Goal: Navigation & Orientation: Find specific page/section

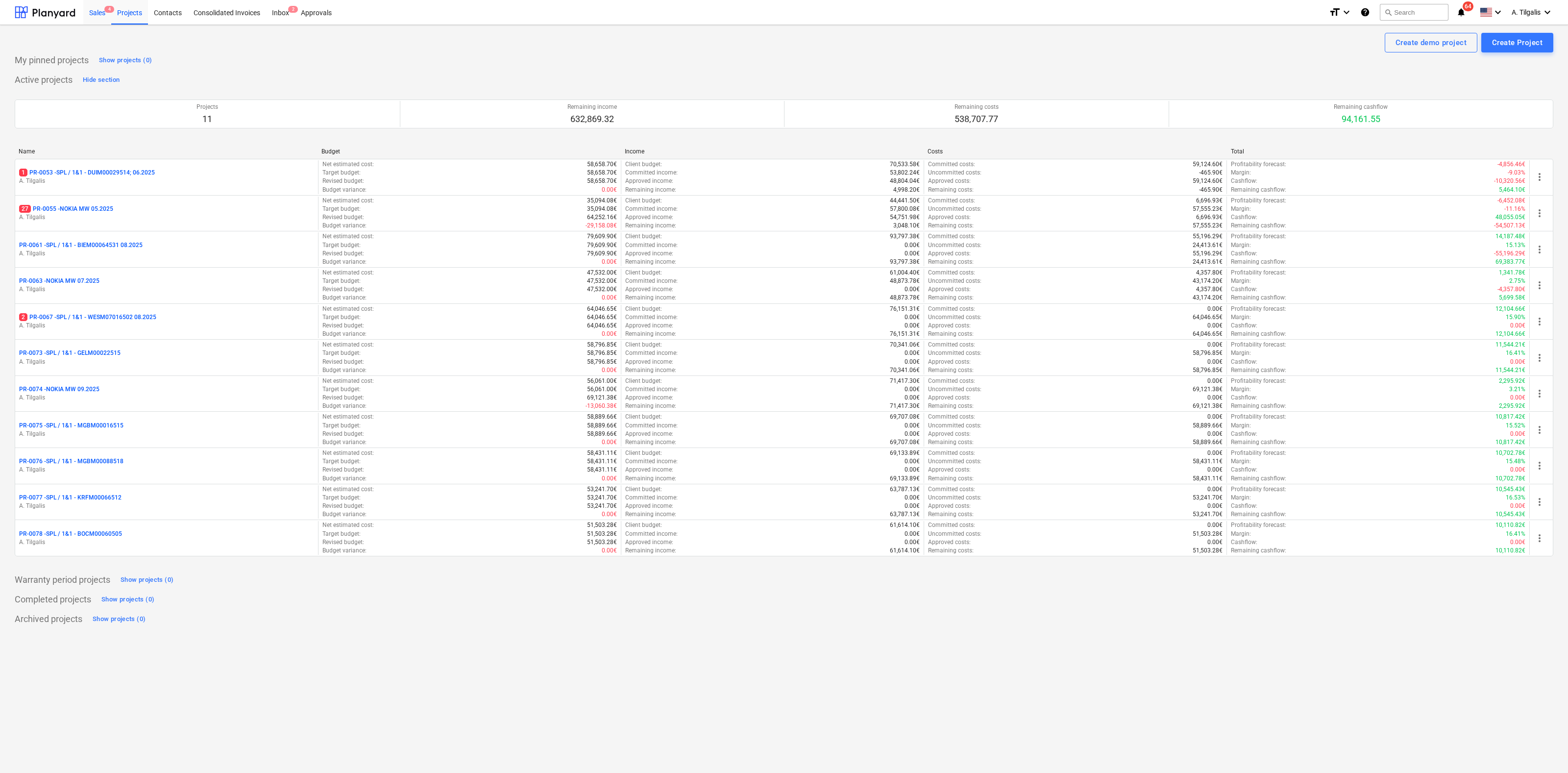
click at [96, 7] on div "Sales 4" at bounding box center [97, 12] width 28 height 25
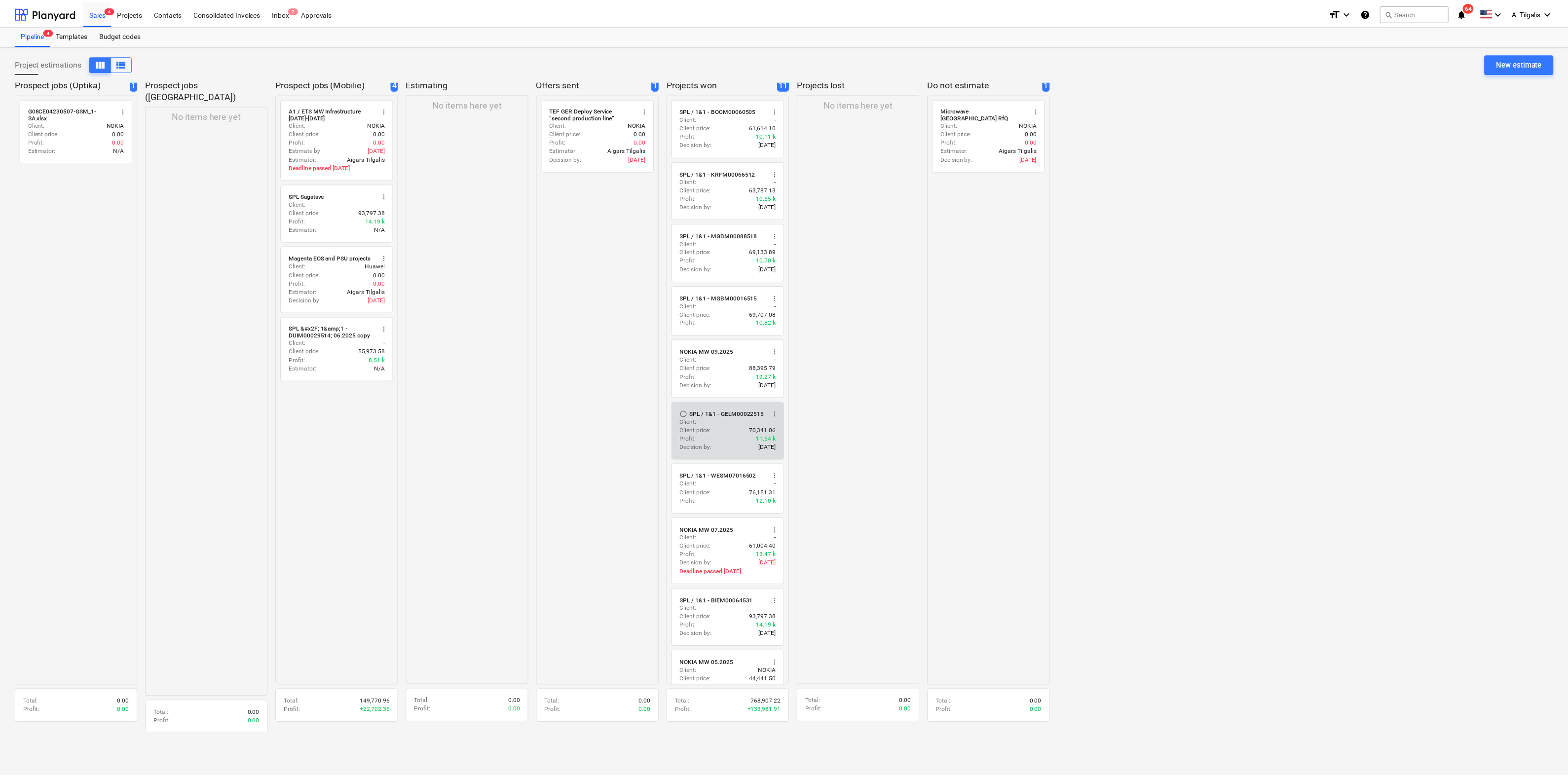
scroll to position [144, 0]
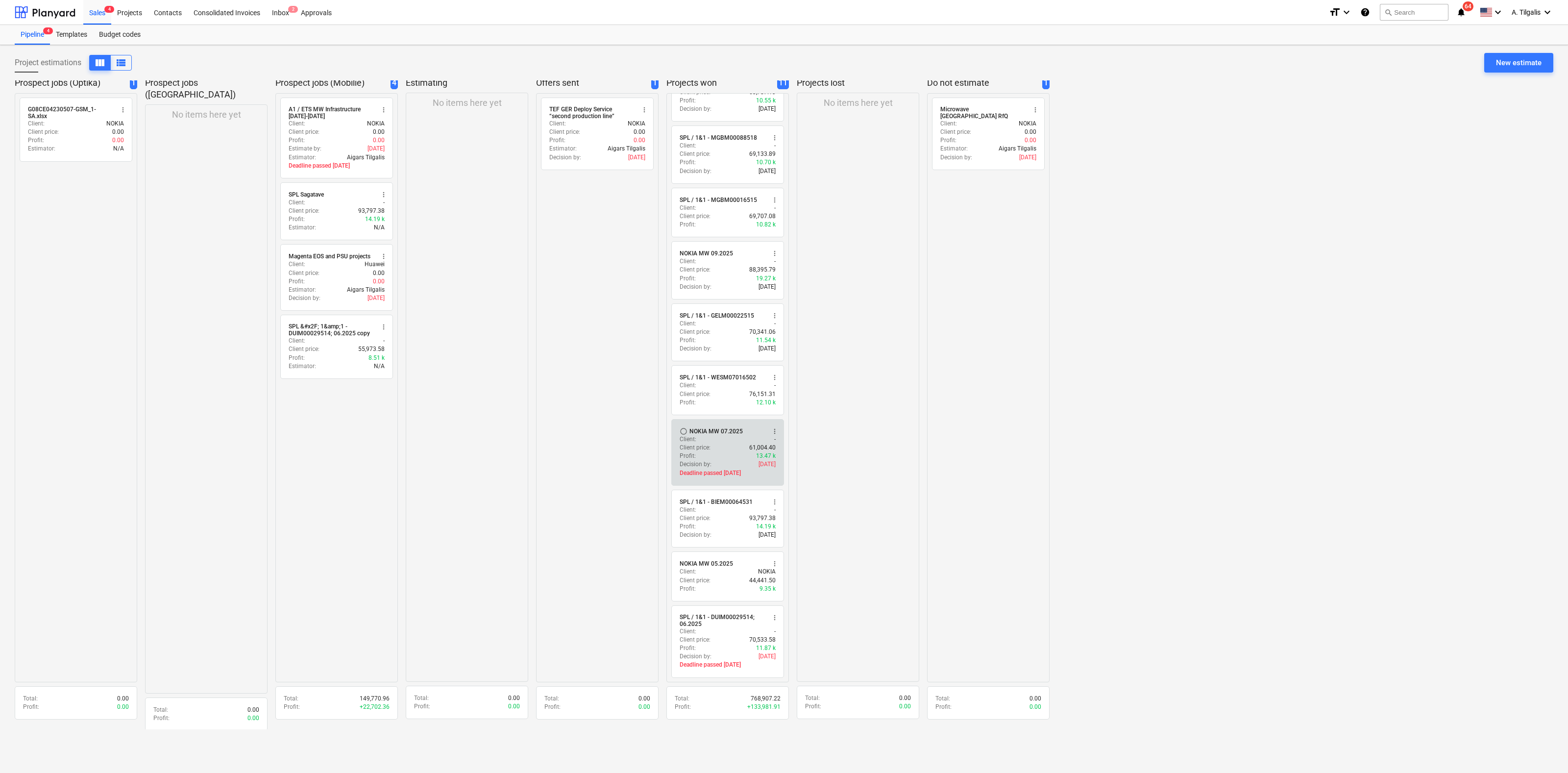
click at [722, 428] on div "NOKIA MW 07.2025" at bounding box center [716, 432] width 54 height 8
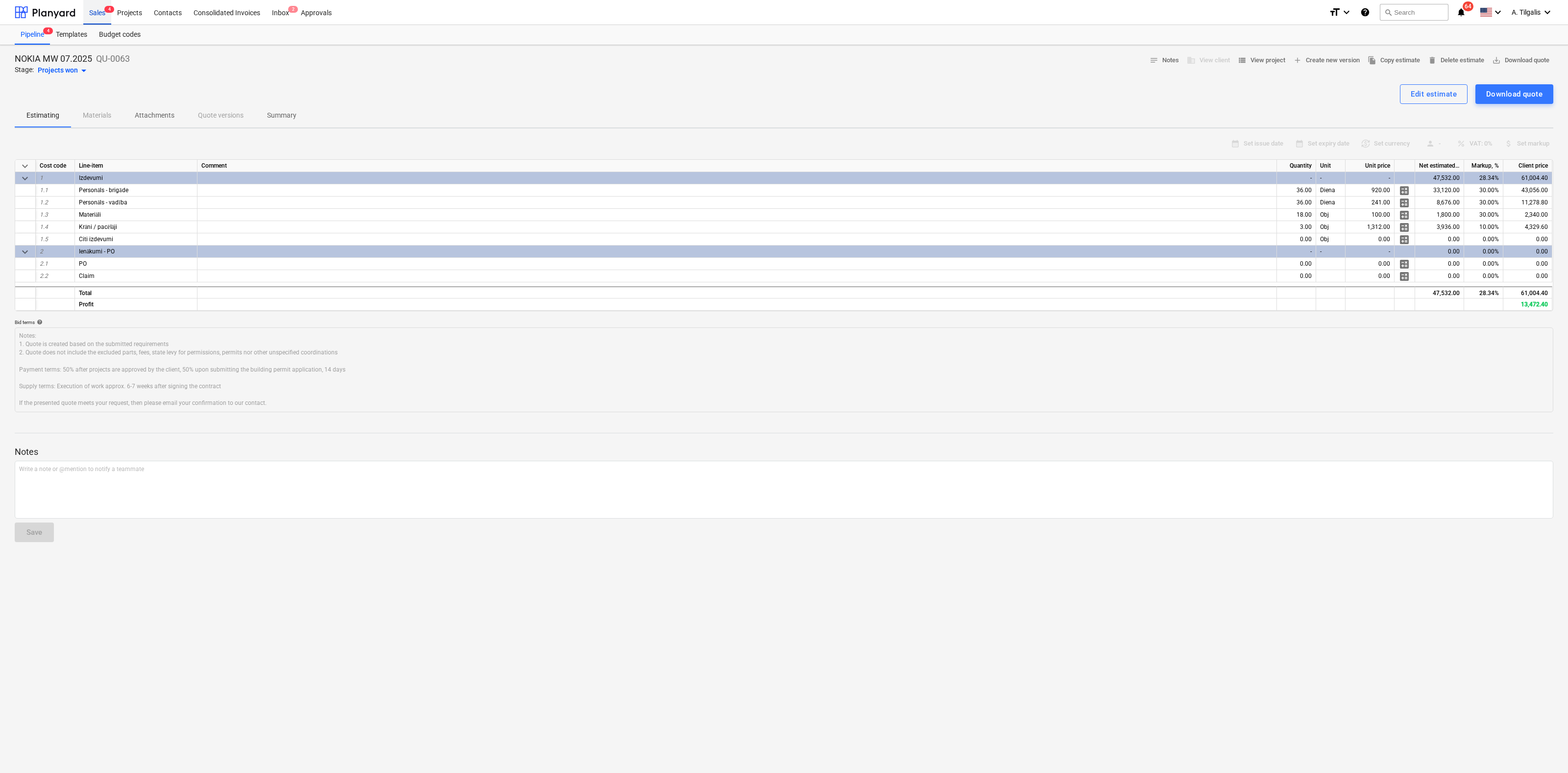
click at [97, 10] on div "Sales 4" at bounding box center [97, 12] width 28 height 25
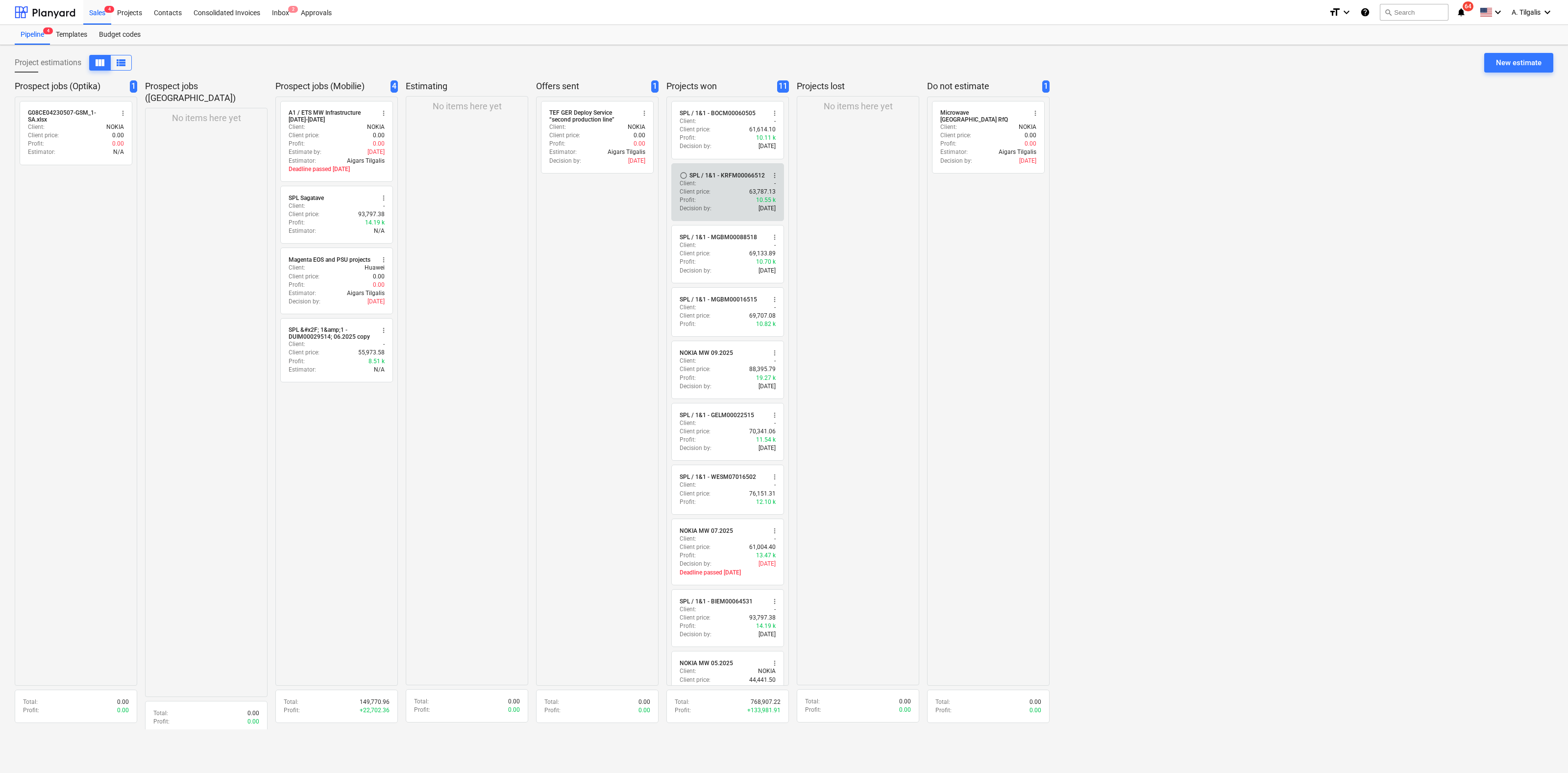
click at [715, 179] on div "SPL / 1&1 - KRFM00066512" at bounding box center [727, 175] width 75 height 8
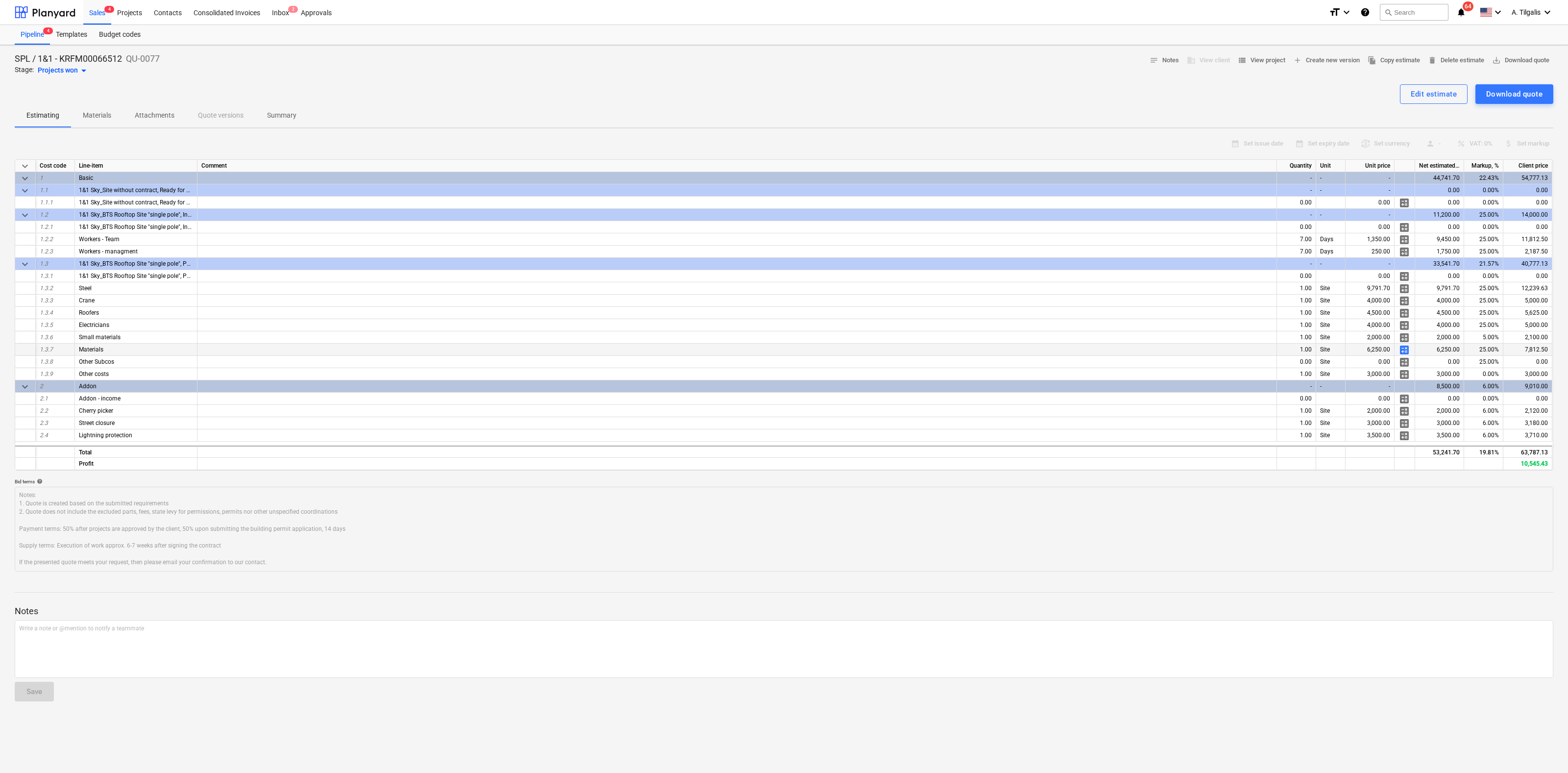
click at [1403, 349] on span "calculate" at bounding box center [1404, 349] width 12 height 12
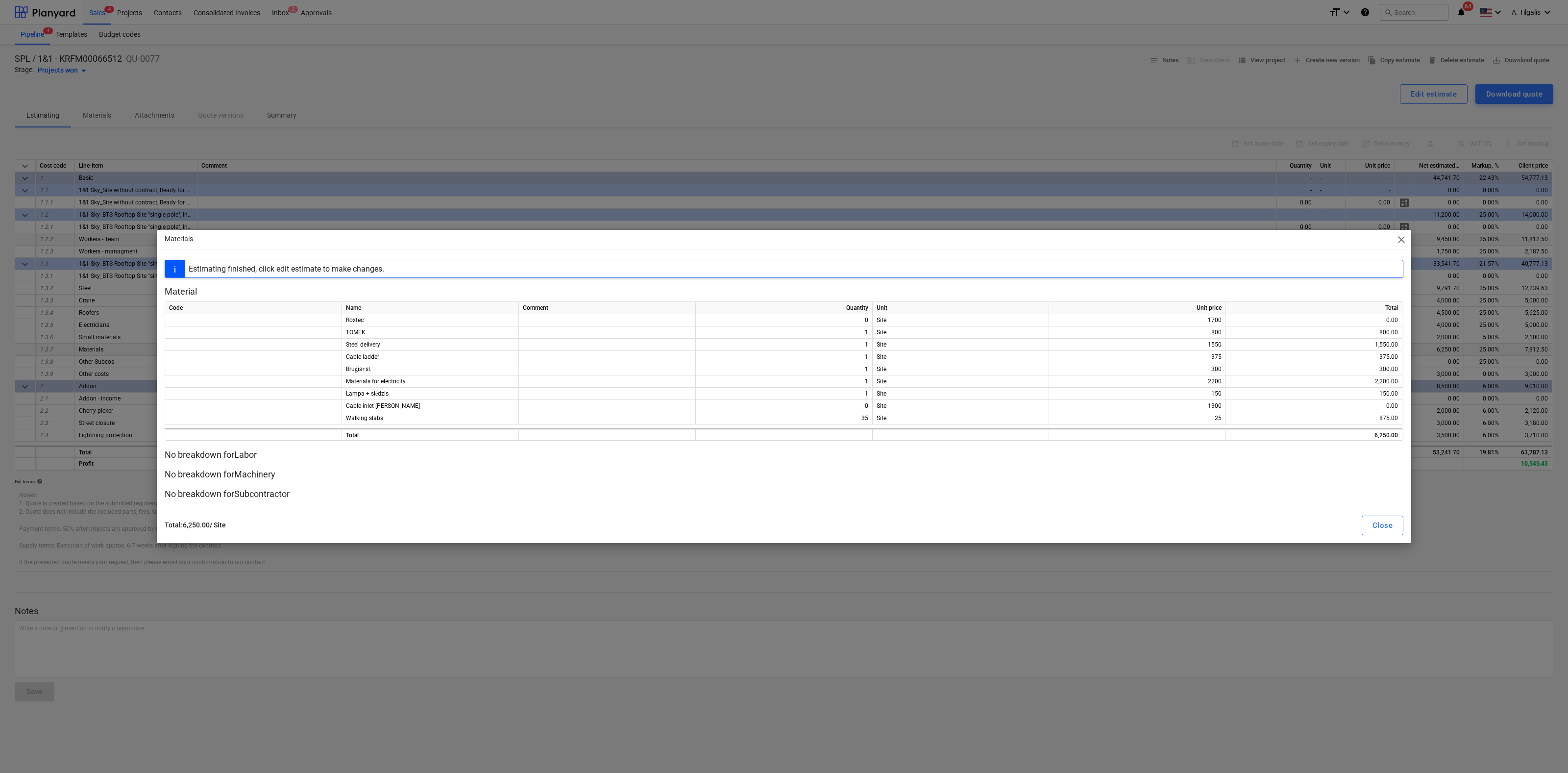
click at [1400, 241] on span "close" at bounding box center [1401, 239] width 12 height 12
type textarea "x"
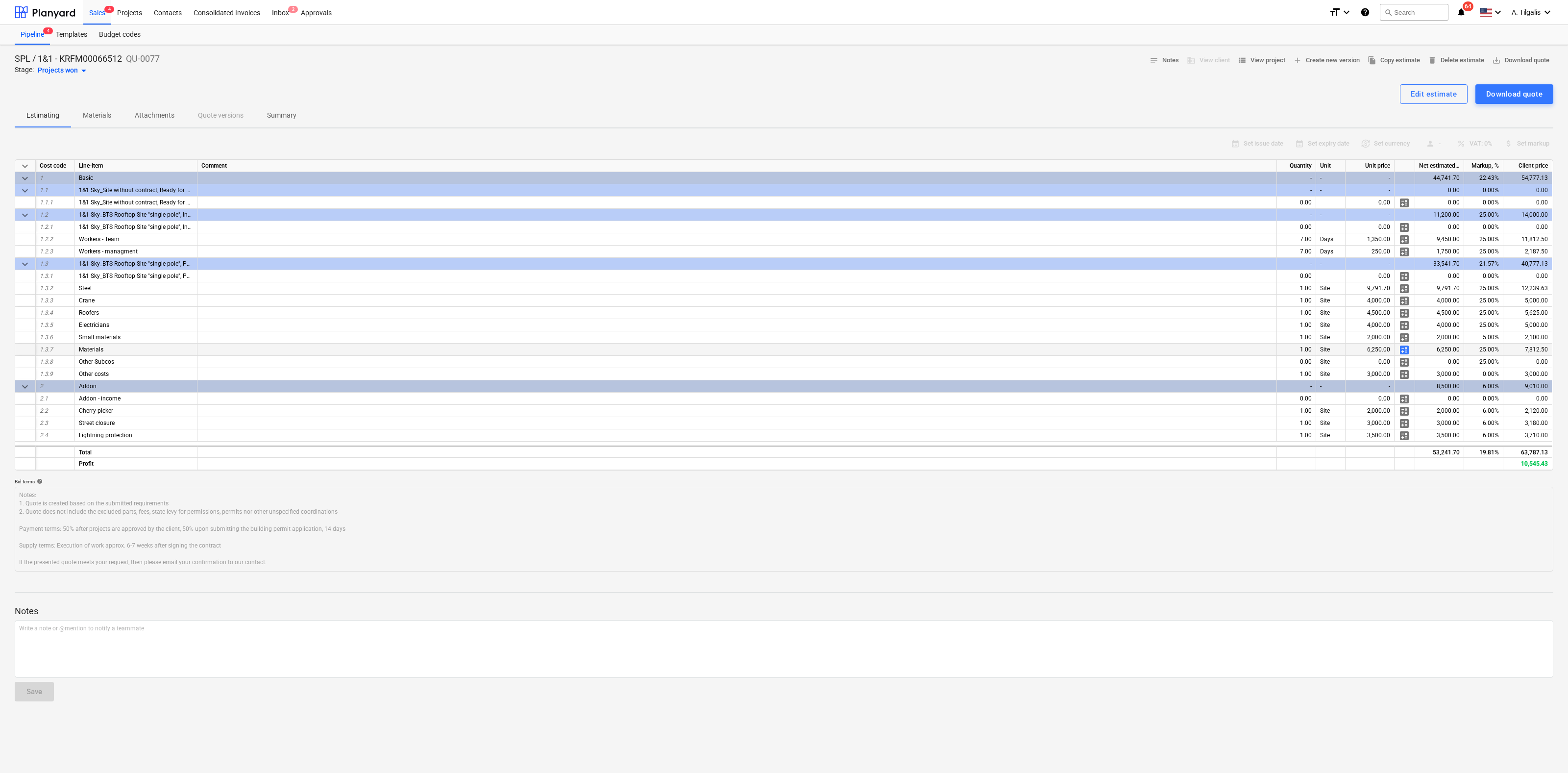
click at [1490, 386] on div "6.00%" at bounding box center [1483, 386] width 40 height 12
click at [1487, 386] on div "6.00%" at bounding box center [1483, 386] width 40 height 12
click at [133, 12] on div "Projects" at bounding box center [129, 12] width 36 height 25
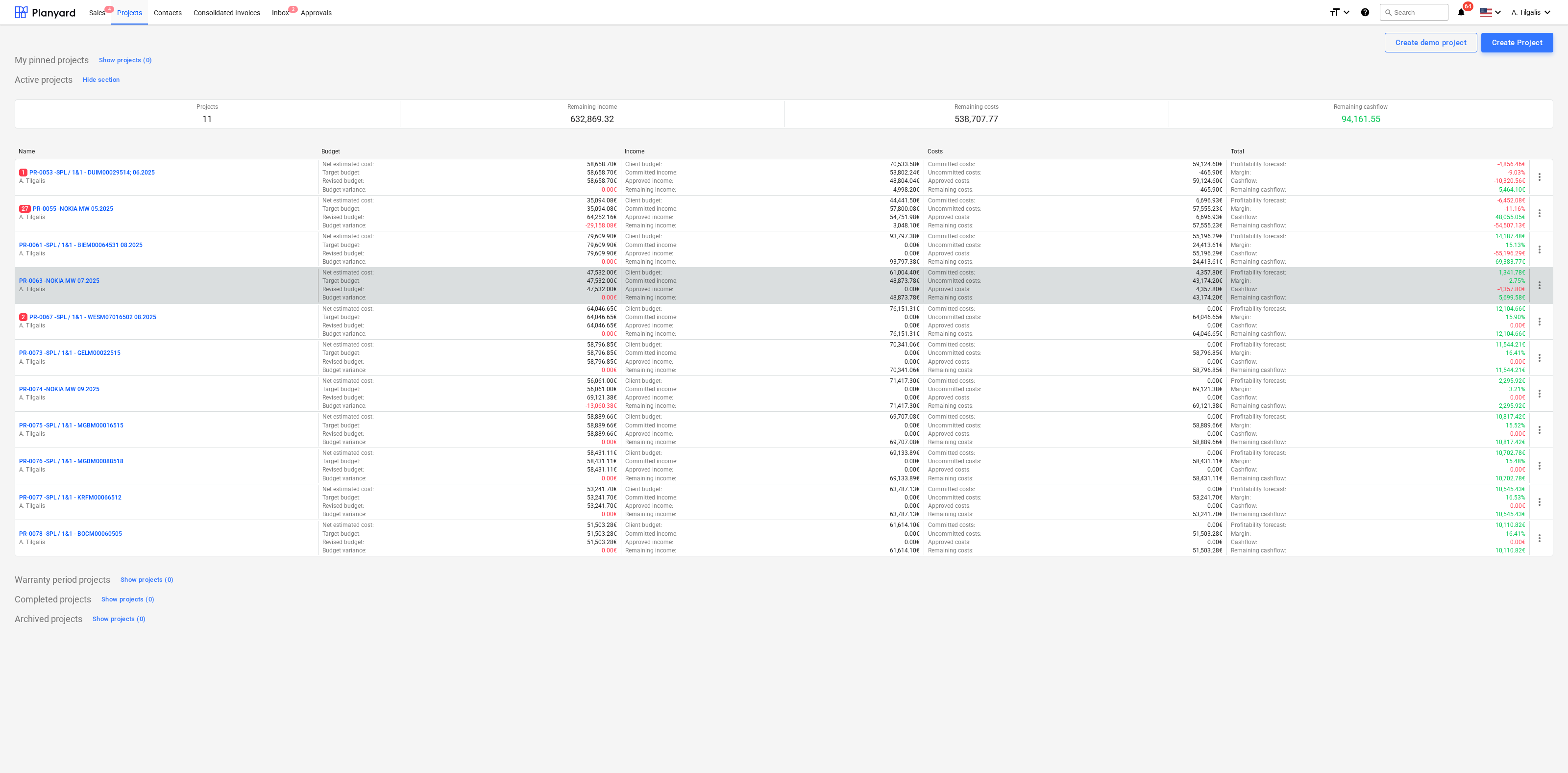
click at [78, 281] on p "PR-0063 - NOKIA MW 07.2025" at bounding box center [60, 281] width 81 height 9
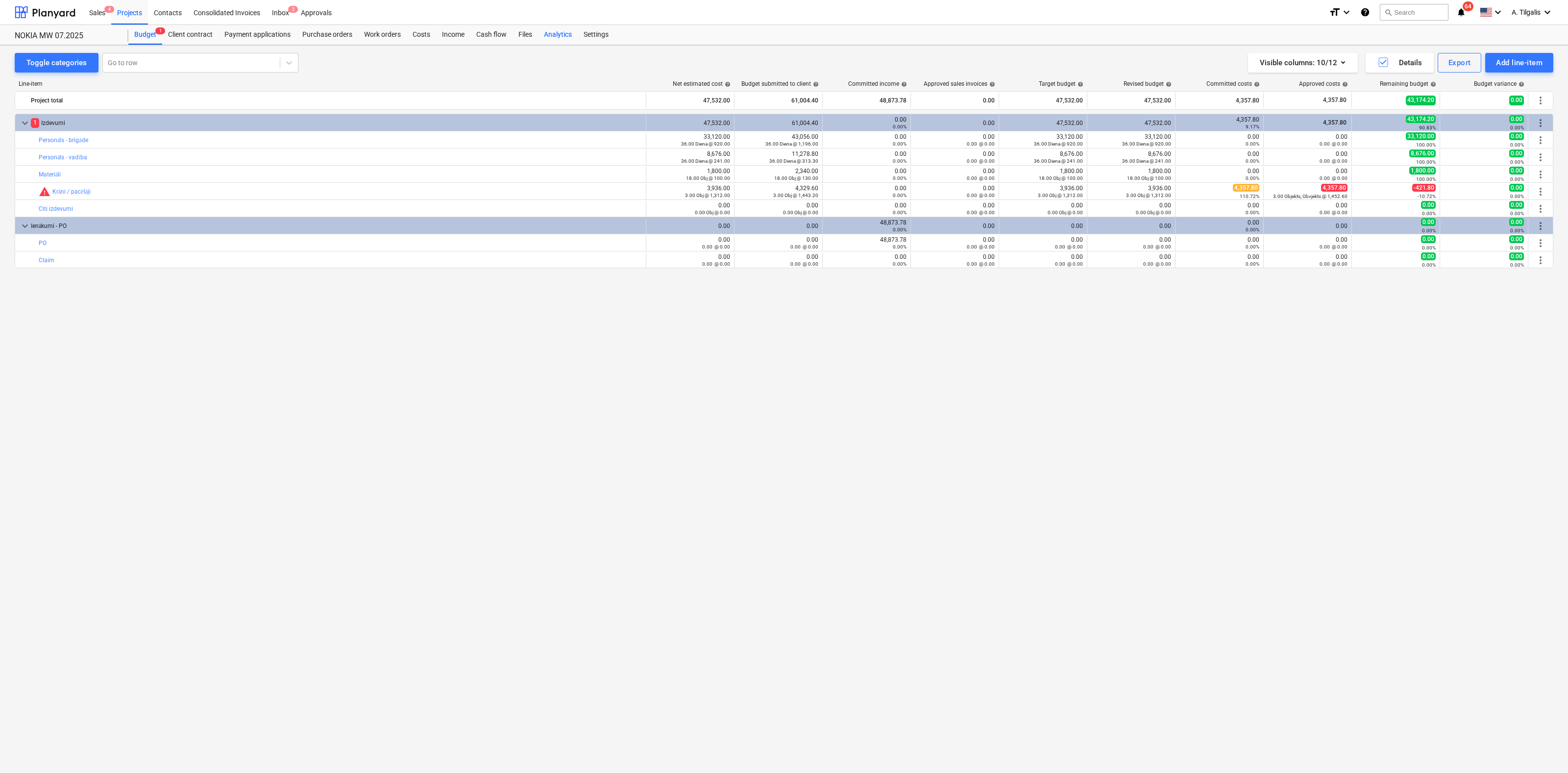
click at [559, 30] on div "Analytics" at bounding box center [557, 34] width 40 height 19
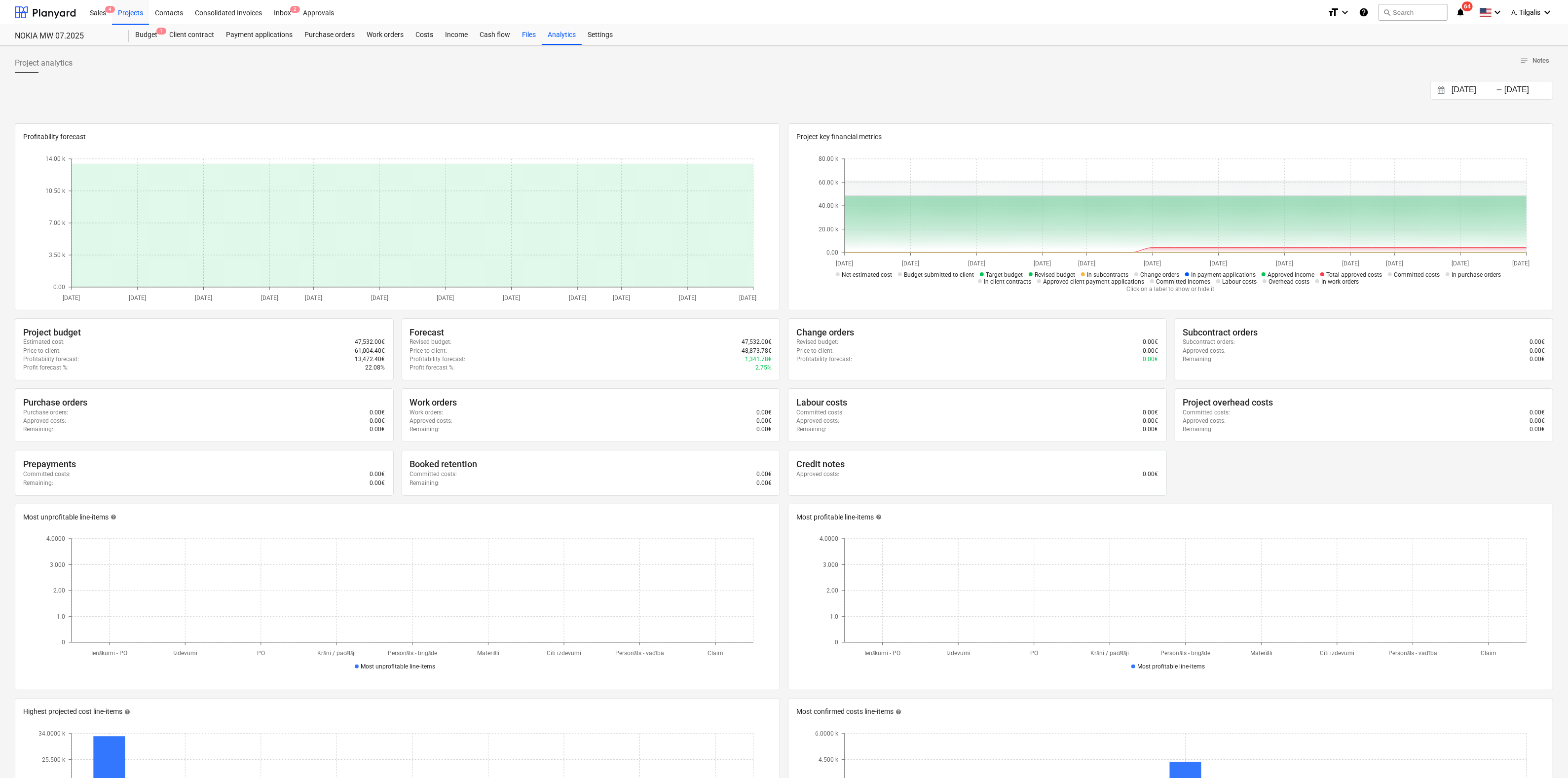
click at [527, 34] on div "Files" at bounding box center [529, 34] width 26 height 20
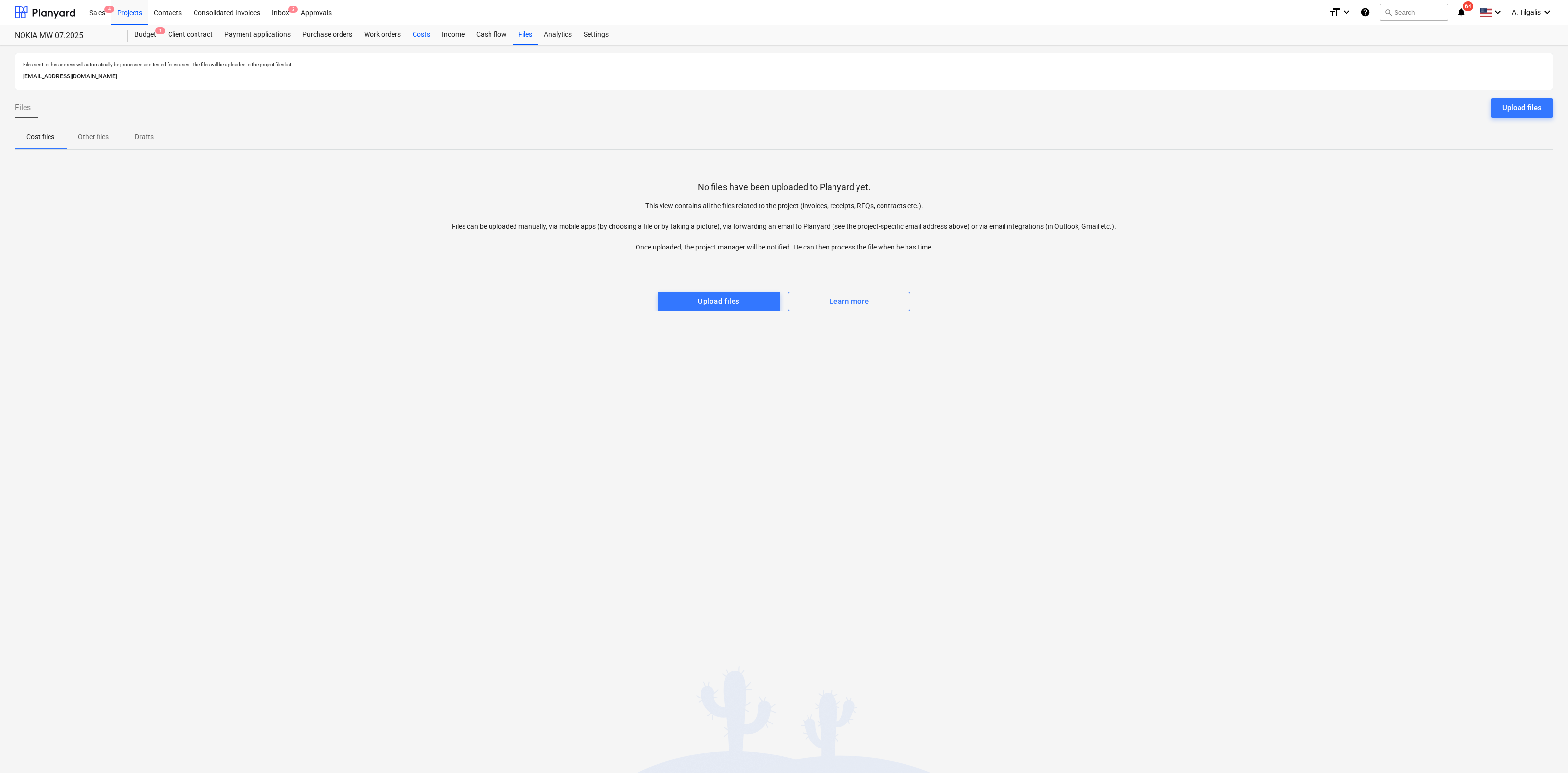
click at [428, 33] on div "Costs" at bounding box center [421, 34] width 29 height 19
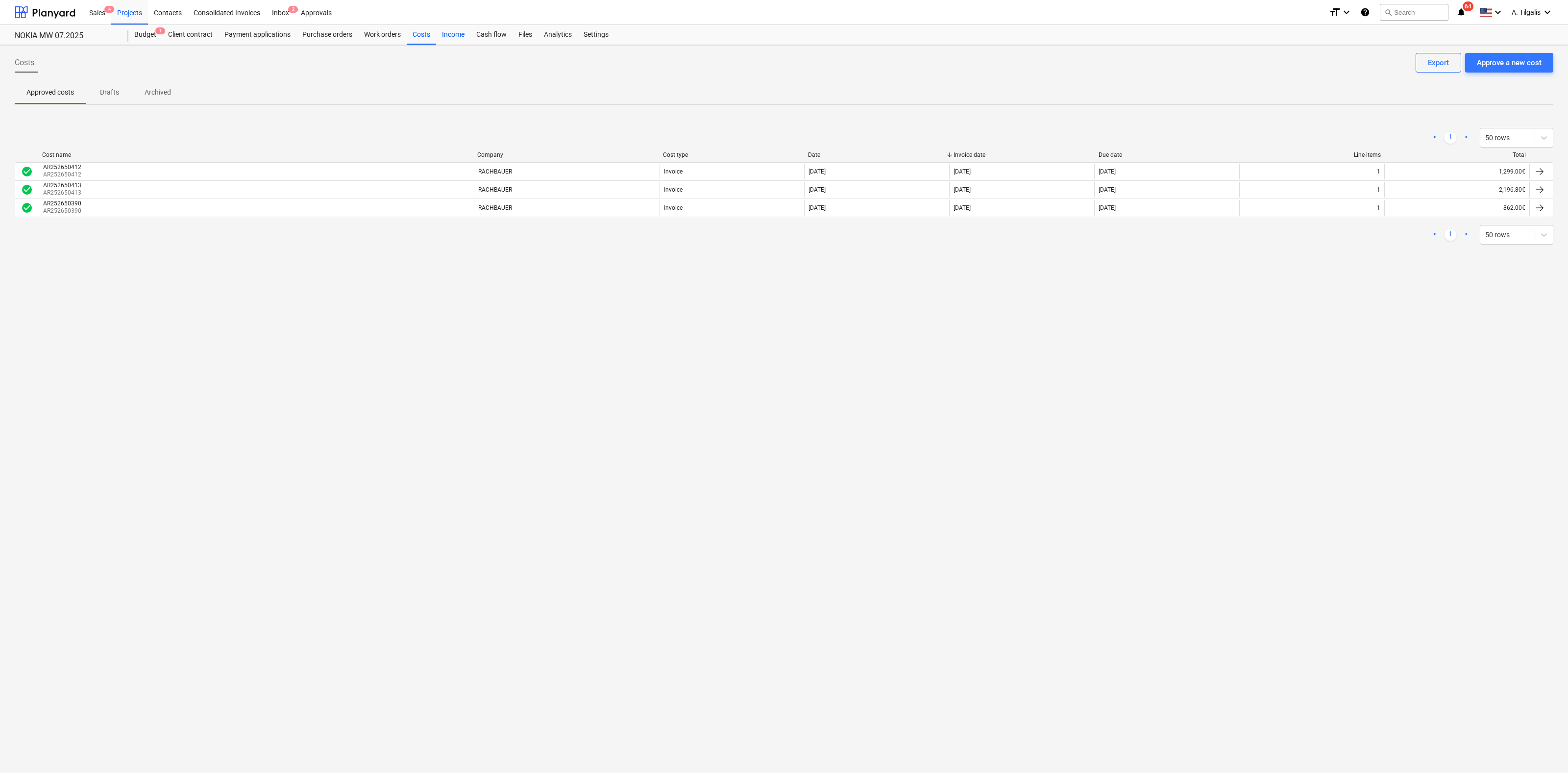
click at [458, 34] on div "Income" at bounding box center [453, 34] width 34 height 19
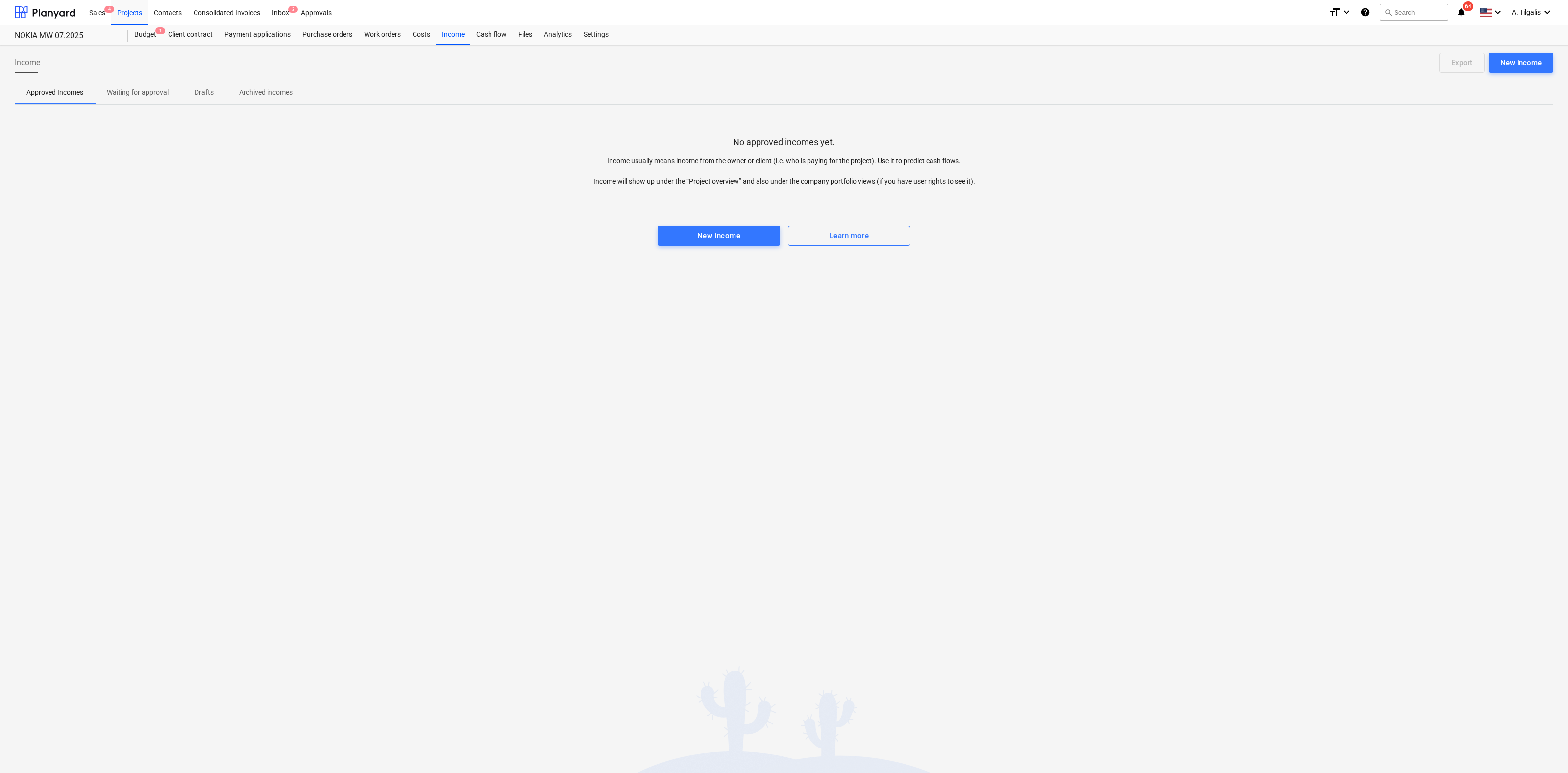
click at [119, 88] on p "Waiting for approval" at bounding box center [138, 92] width 62 height 10
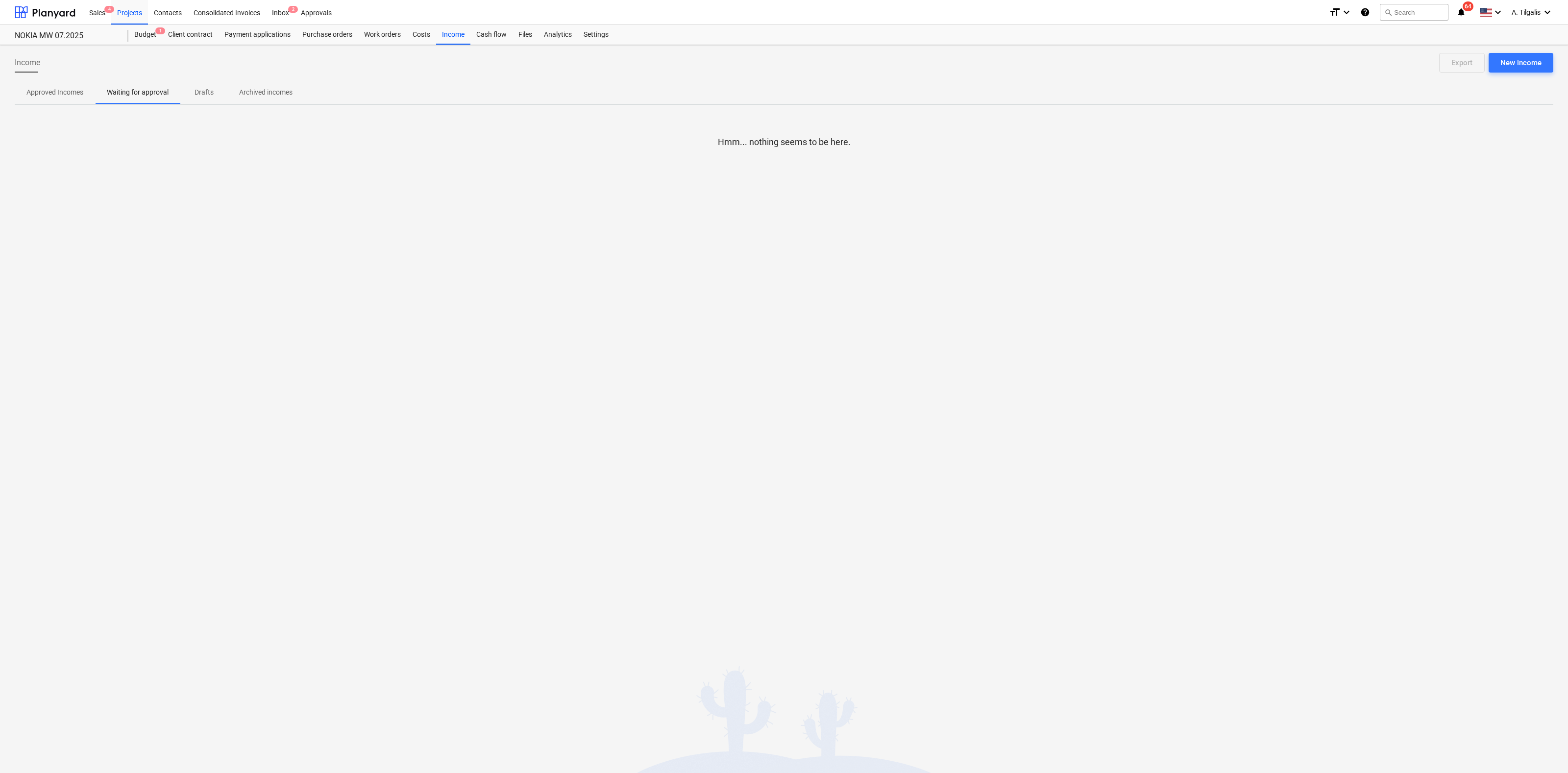
click at [273, 96] on p "Archived incomes" at bounding box center [265, 92] width 54 height 10
click at [206, 90] on p "Drafts" at bounding box center [204, 92] width 23 height 10
click at [147, 97] on span "Waiting for approval" at bounding box center [138, 92] width 85 height 16
click at [43, 97] on span "Approved Incomes" at bounding box center [55, 92] width 81 height 16
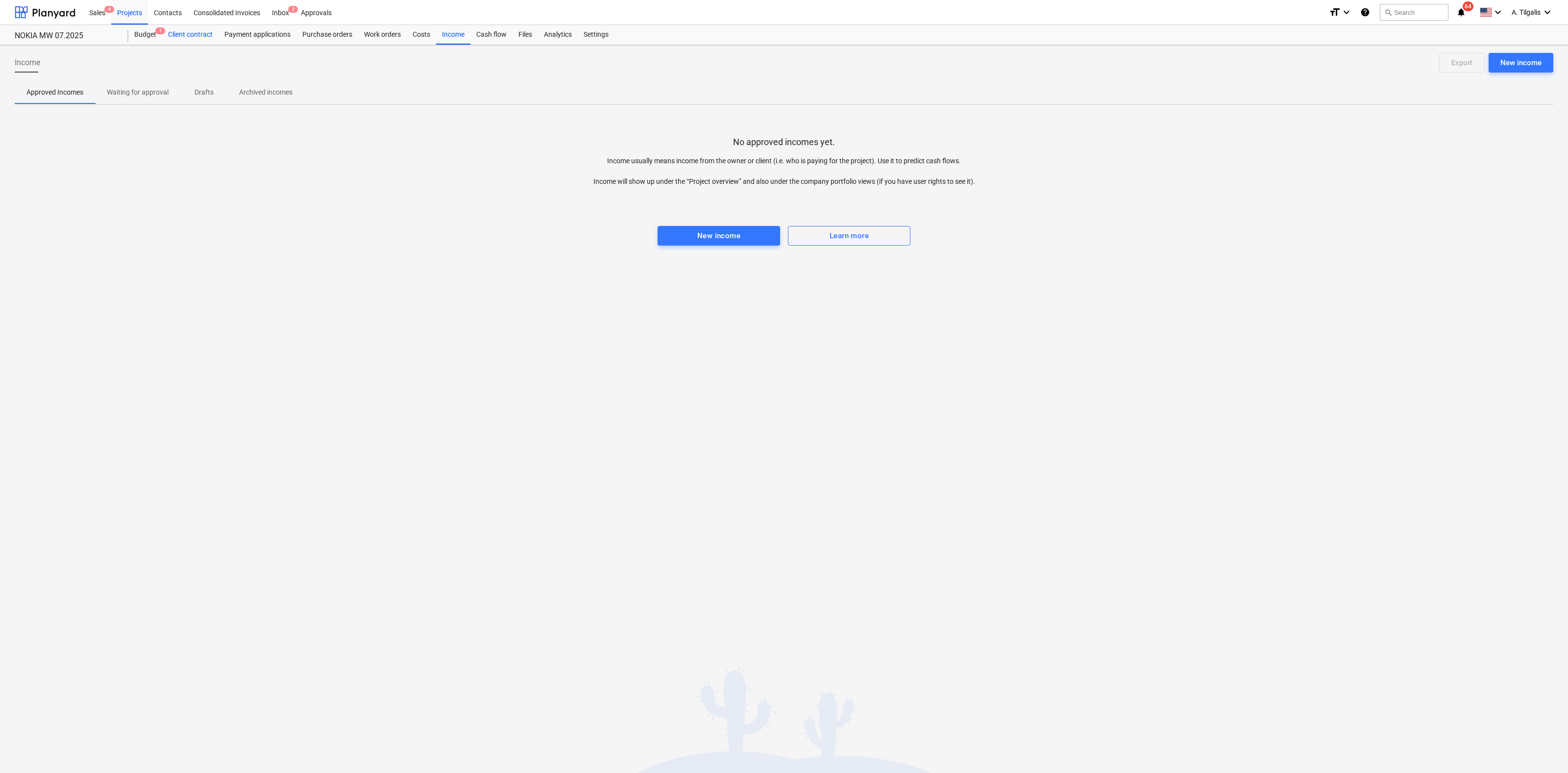
click at [194, 36] on div "Client contract" at bounding box center [190, 34] width 57 height 19
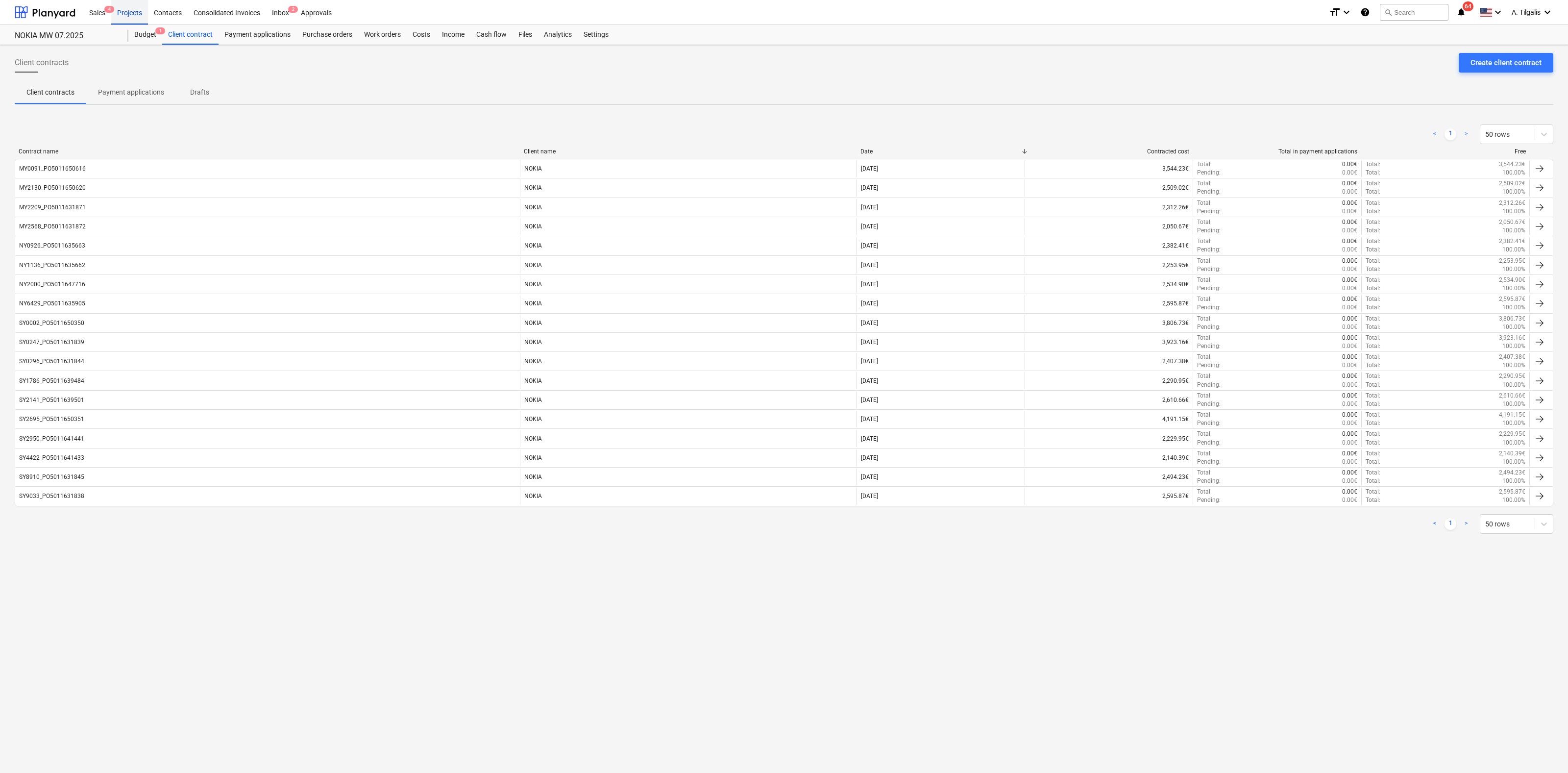
click at [131, 10] on div "Projects" at bounding box center [129, 12] width 36 height 25
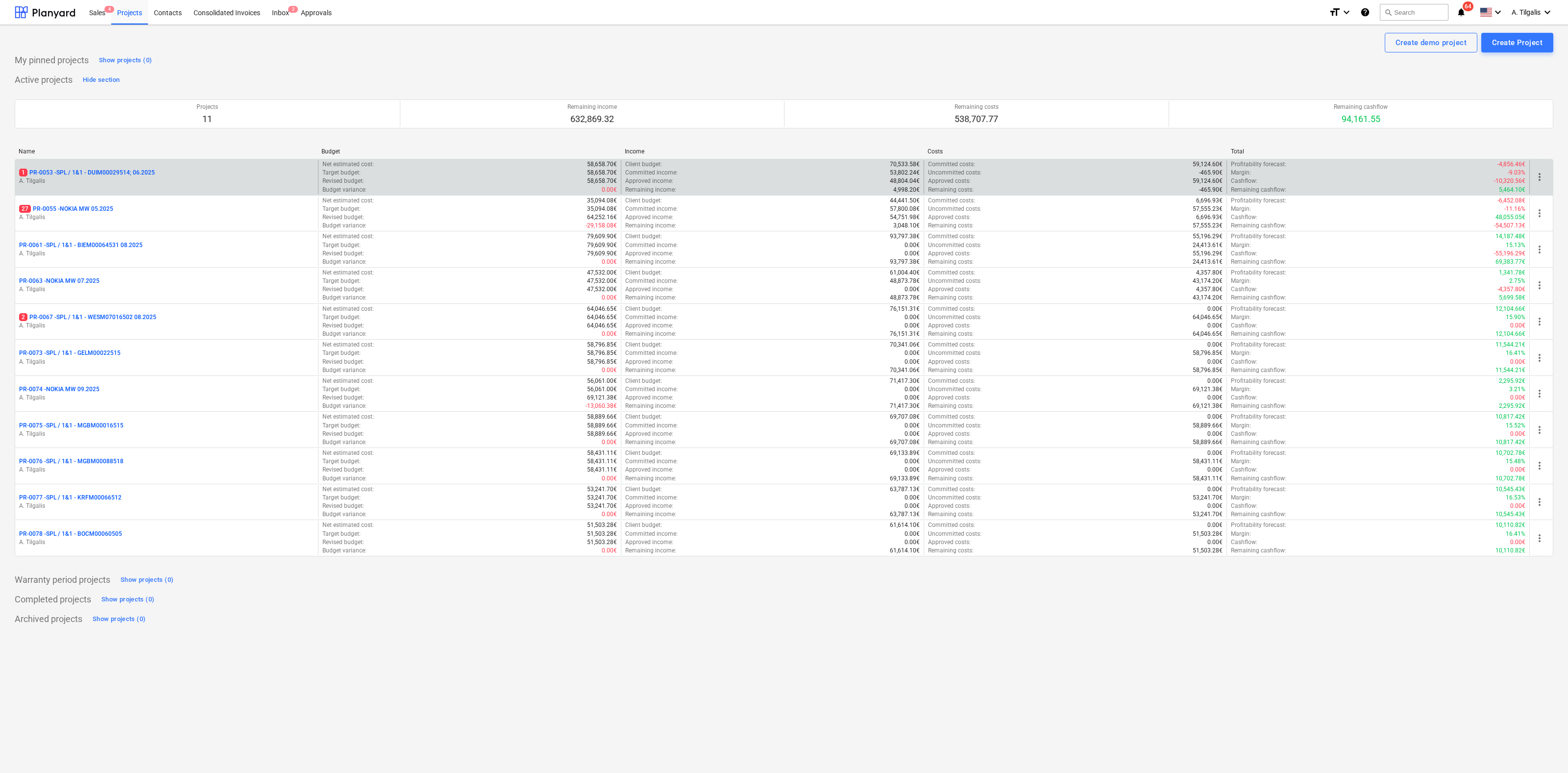
click at [133, 172] on p "1 PR-0053 - SPL / 1&1 - DUIM00029514; 06.2025" at bounding box center [87, 172] width 136 height 9
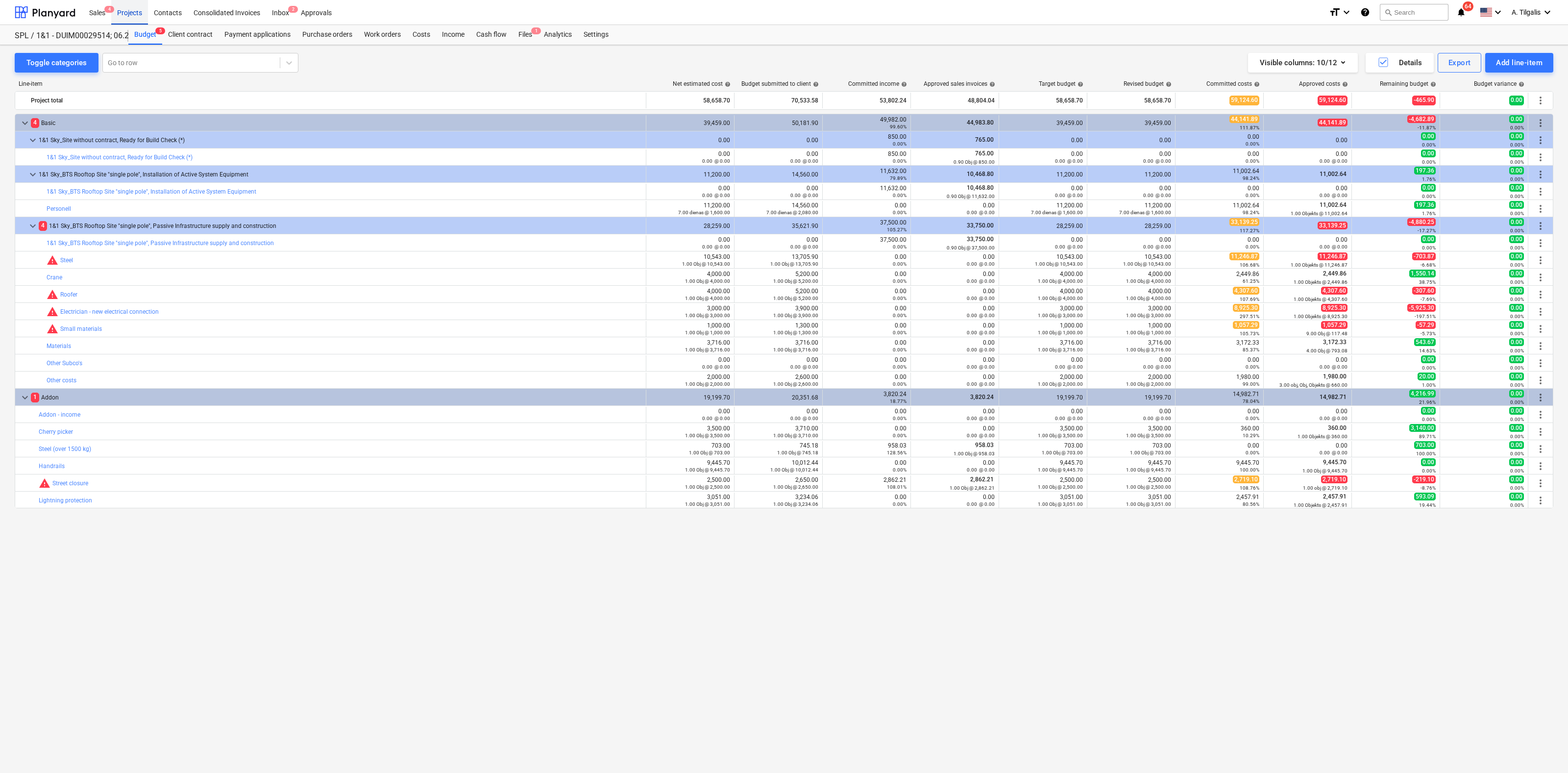
click at [126, 14] on div "Projects" at bounding box center [129, 12] width 36 height 25
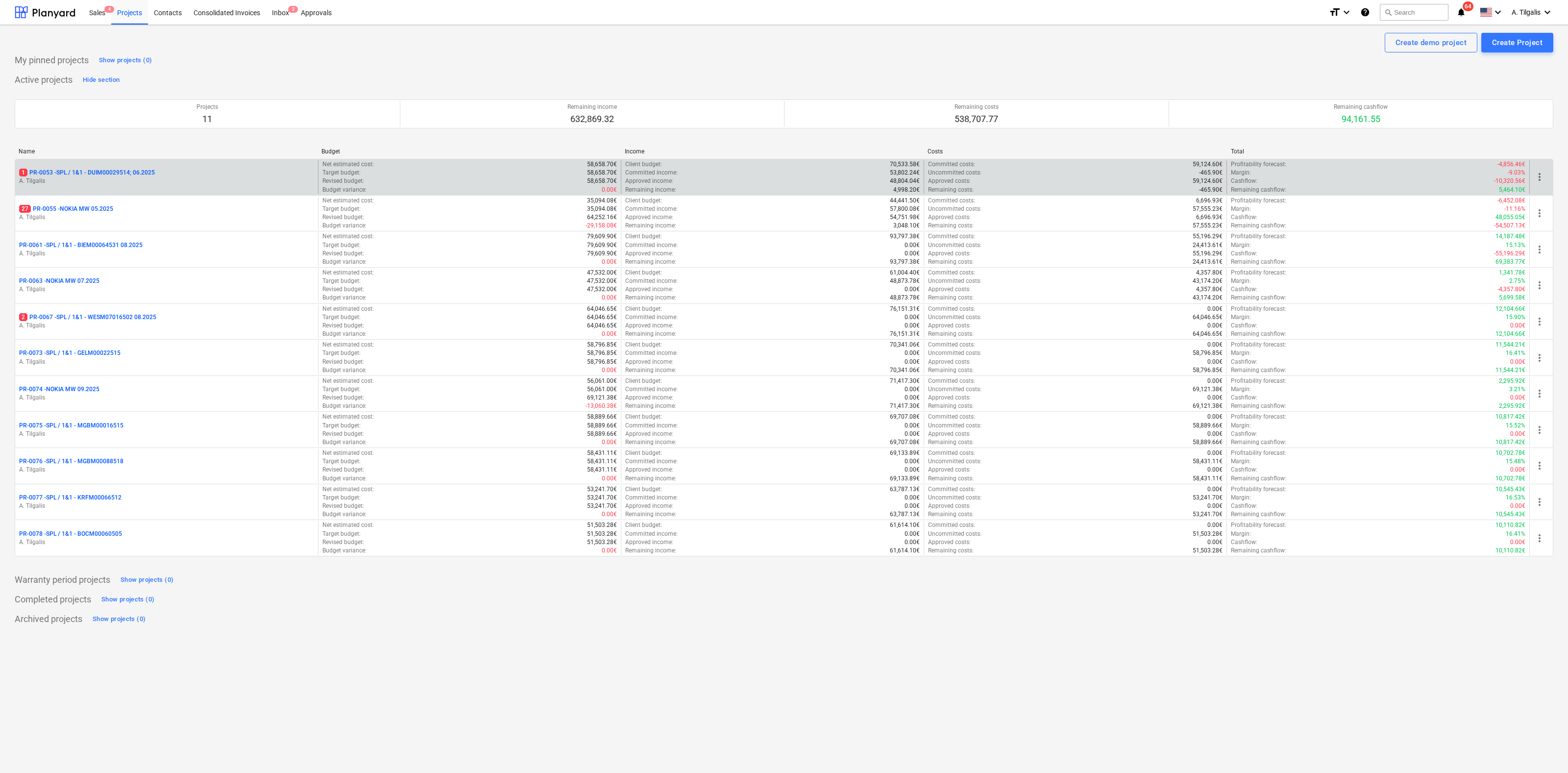
click at [126, 175] on p "1 PR-0053 - SPL / 1&1 - DUIM00029514; 06.2025" at bounding box center [87, 172] width 136 height 9
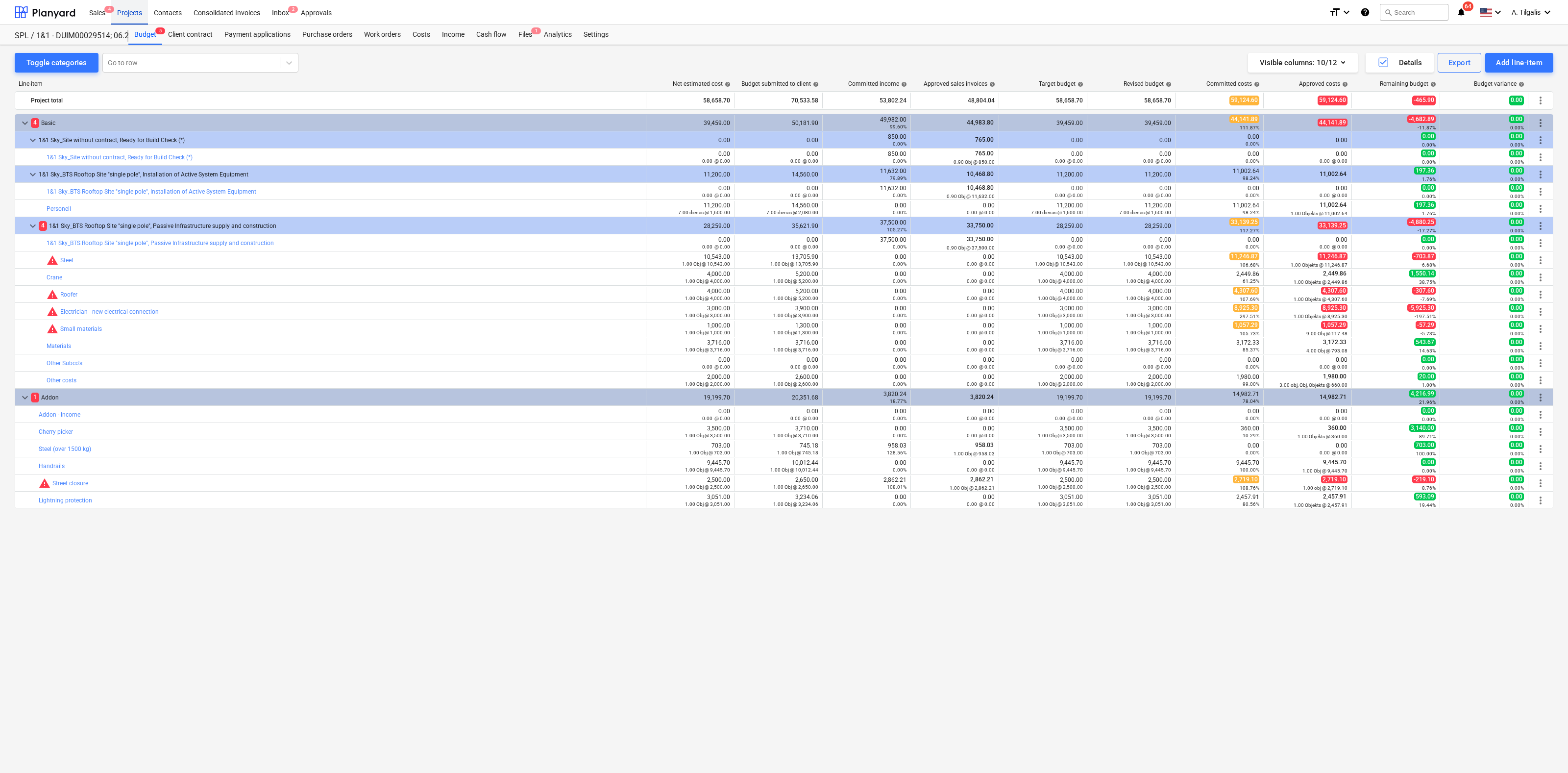
click at [133, 12] on div "Projects" at bounding box center [129, 12] width 36 height 25
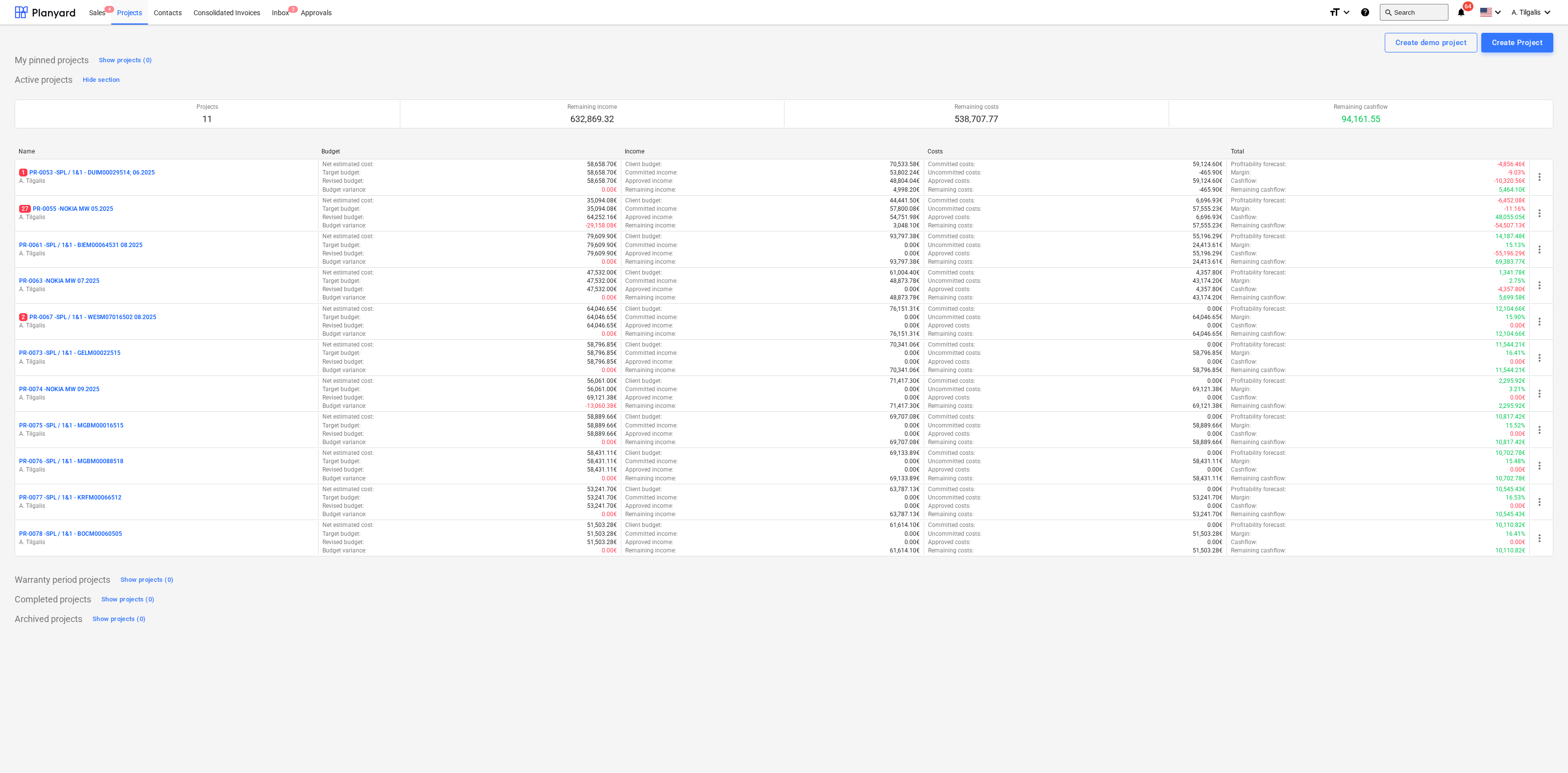
click at [1410, 13] on button "search Search" at bounding box center [1414, 12] width 68 height 16
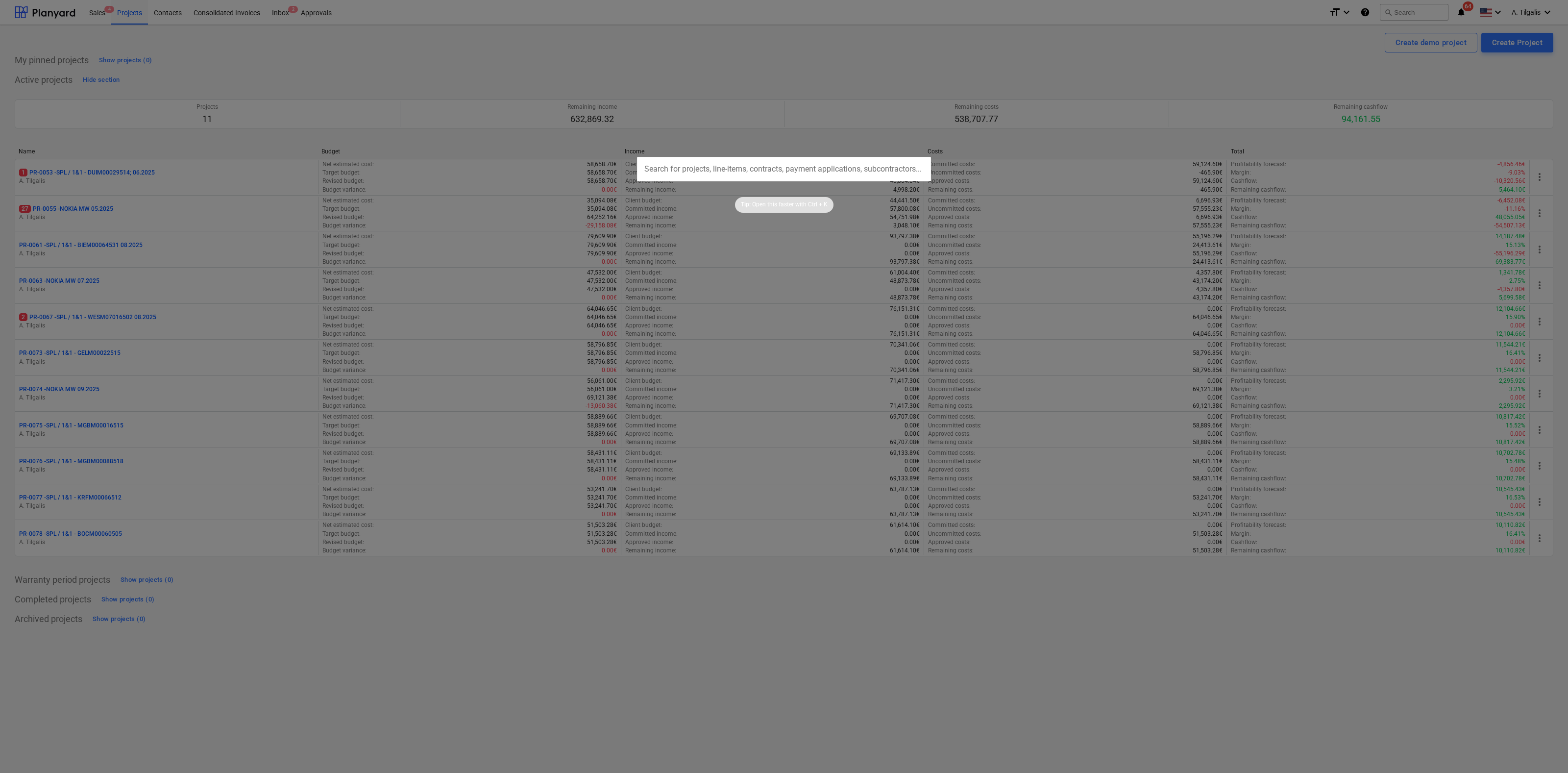
click at [809, 171] on input "text" at bounding box center [784, 169] width 294 height 25
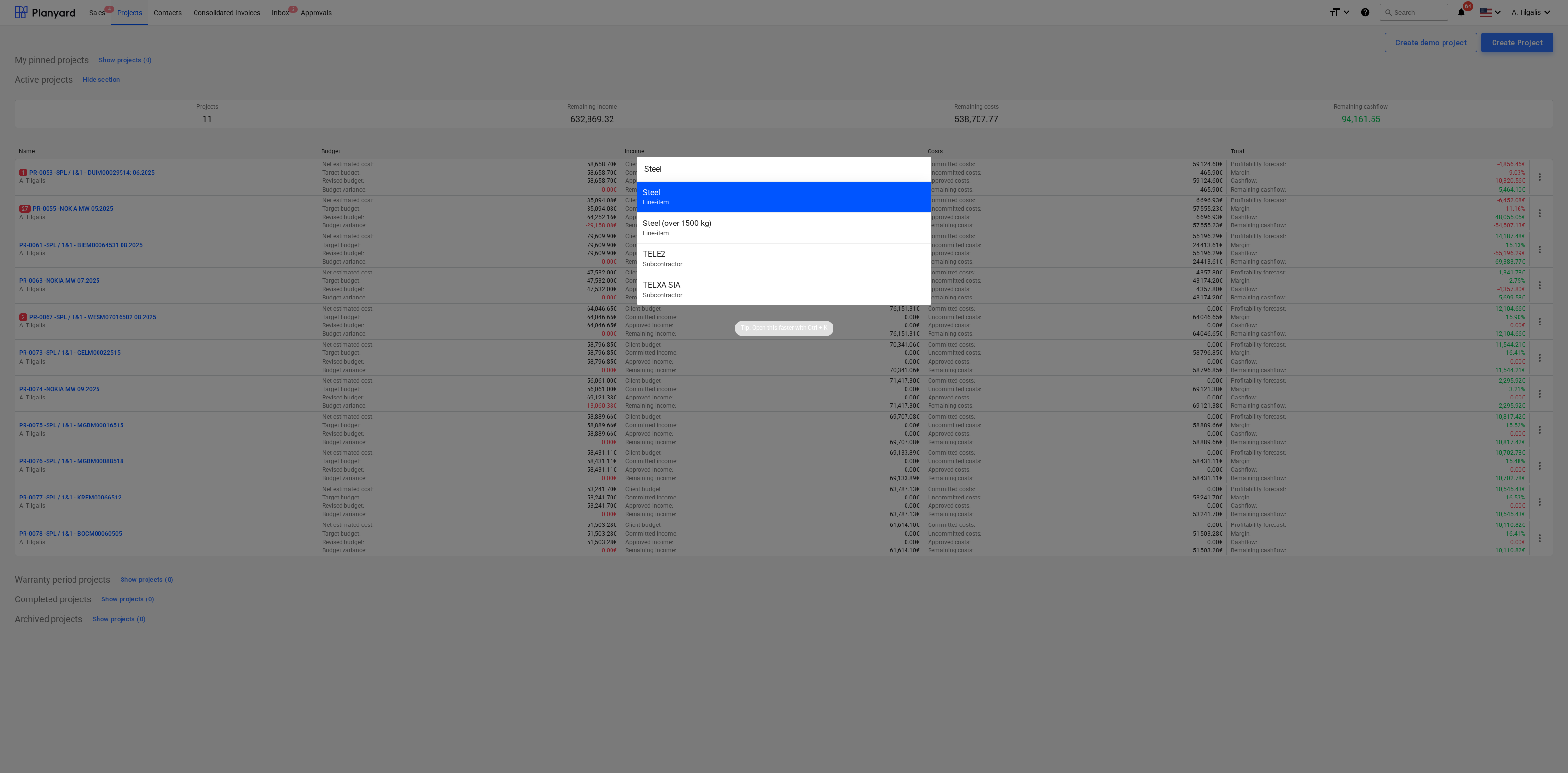
type input "Steel"
click at [658, 192] on div "Steel" at bounding box center [784, 192] width 282 height 9
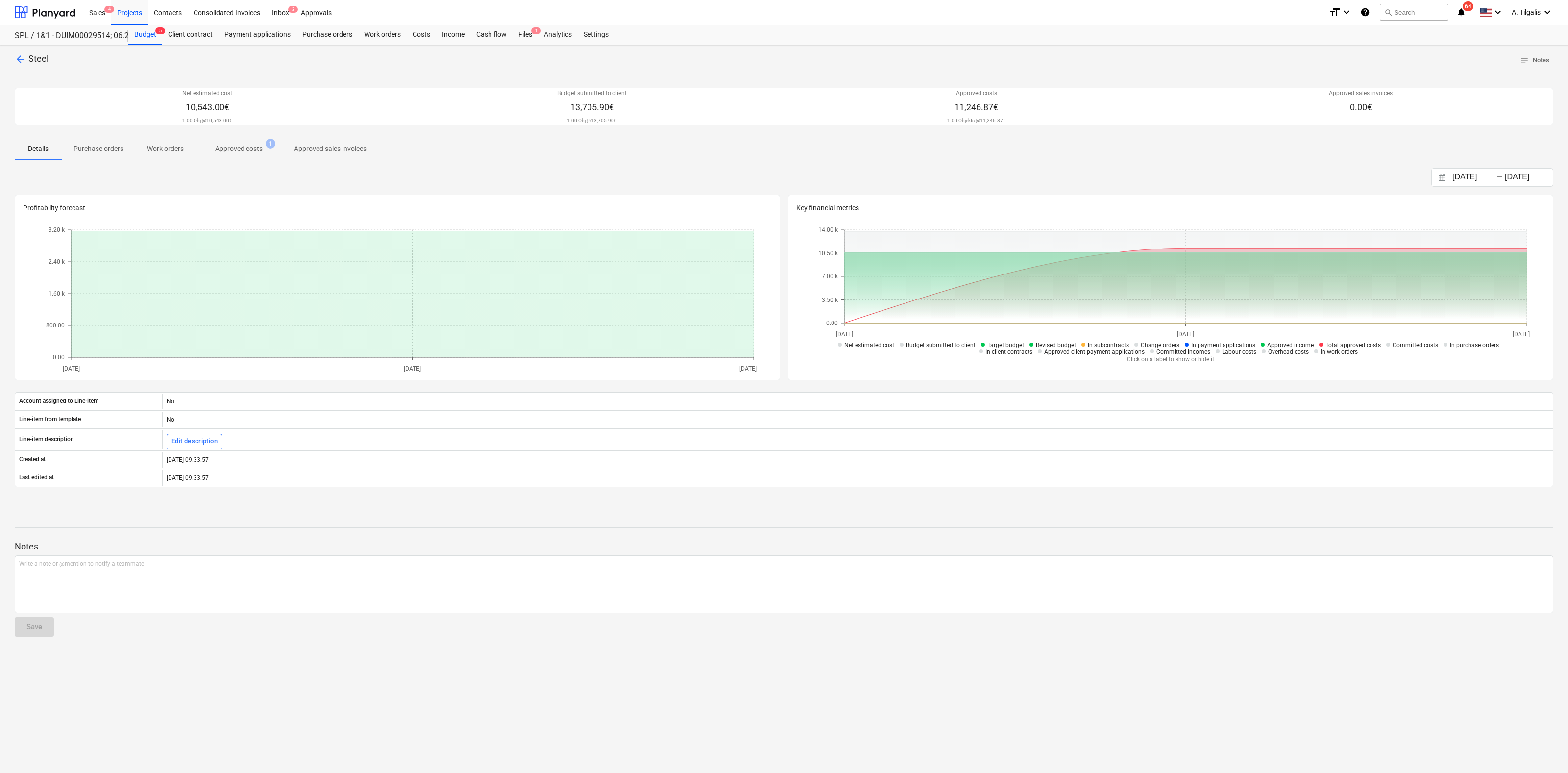
click at [102, 150] on p "Purchase orders" at bounding box center [99, 148] width 50 height 10
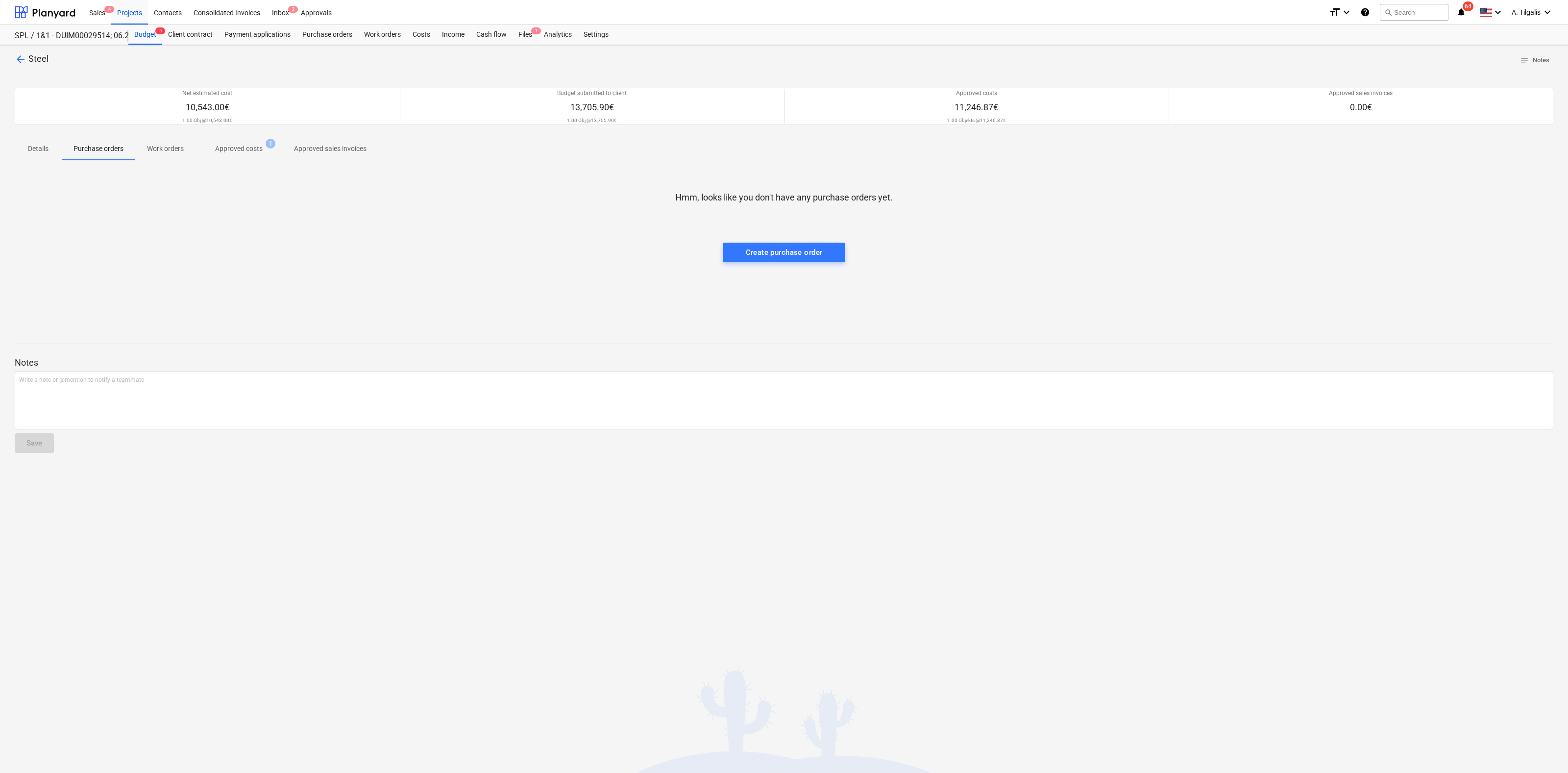
click at [225, 152] on p "Approved costs" at bounding box center [238, 148] width 47 height 10
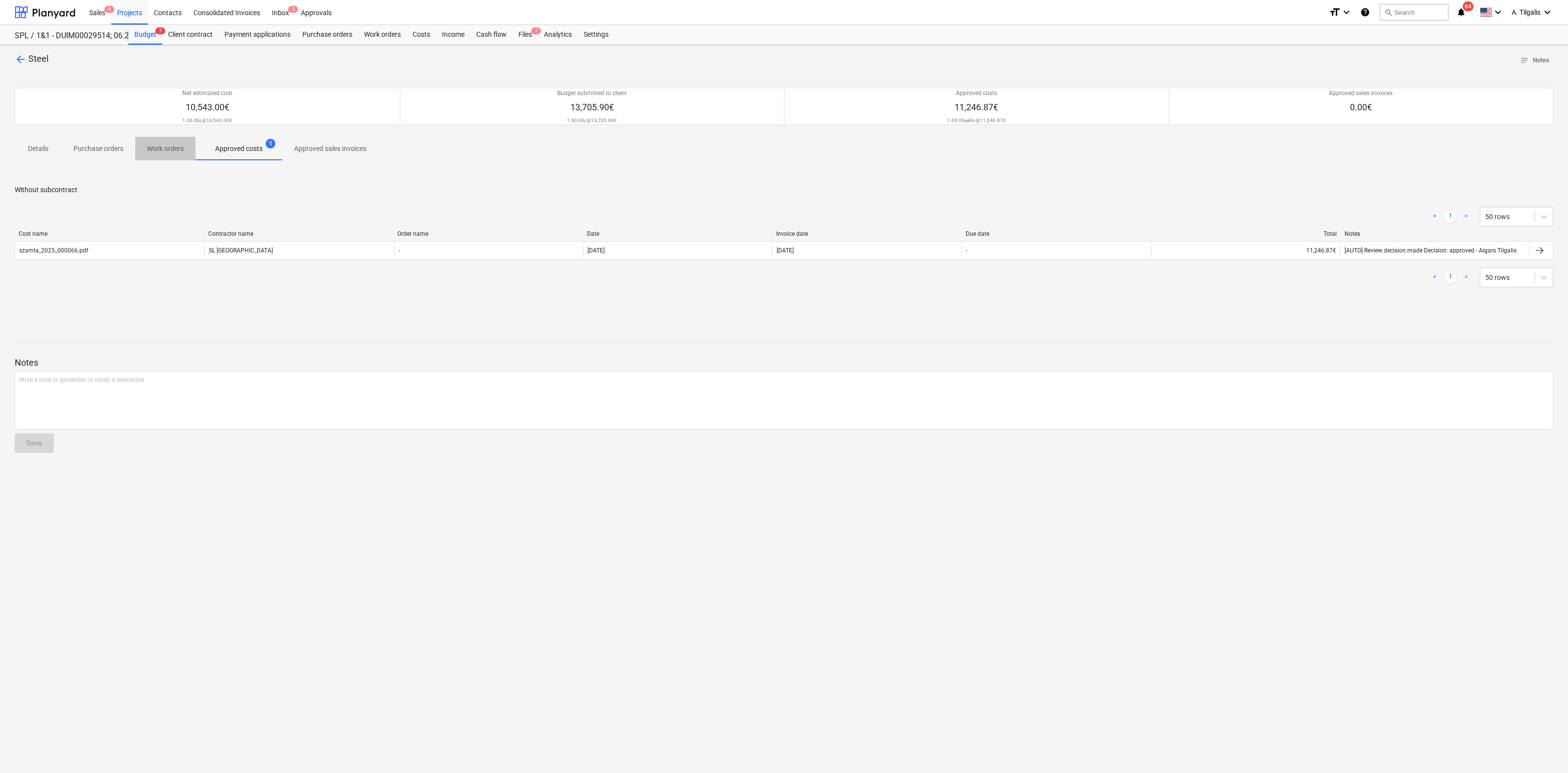
click at [174, 152] on p "Work orders" at bounding box center [164, 148] width 36 height 10
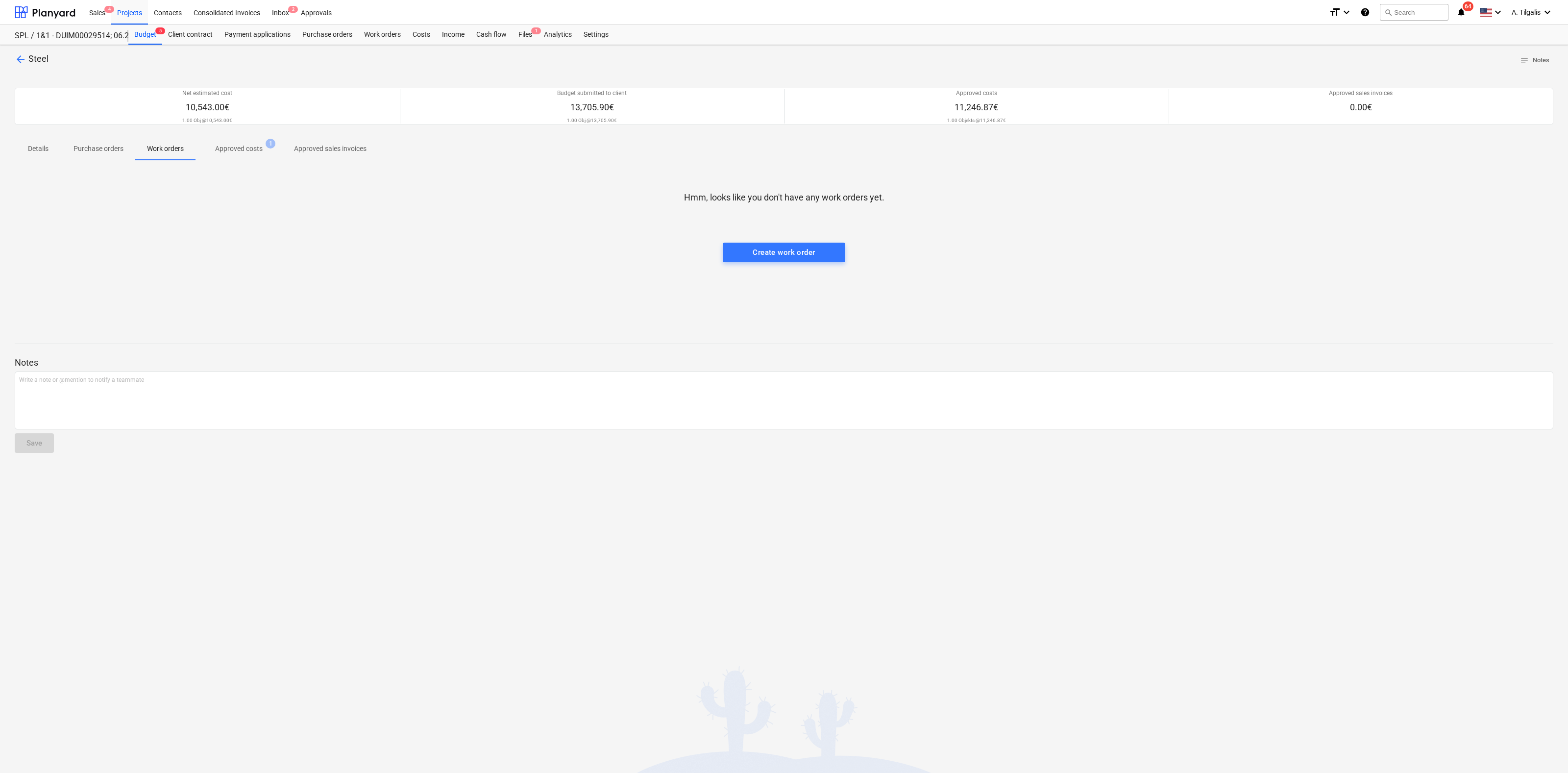
click at [109, 148] on p "Purchase orders" at bounding box center [99, 148] width 50 height 10
click at [46, 148] on p "Details" at bounding box center [38, 148] width 23 height 10
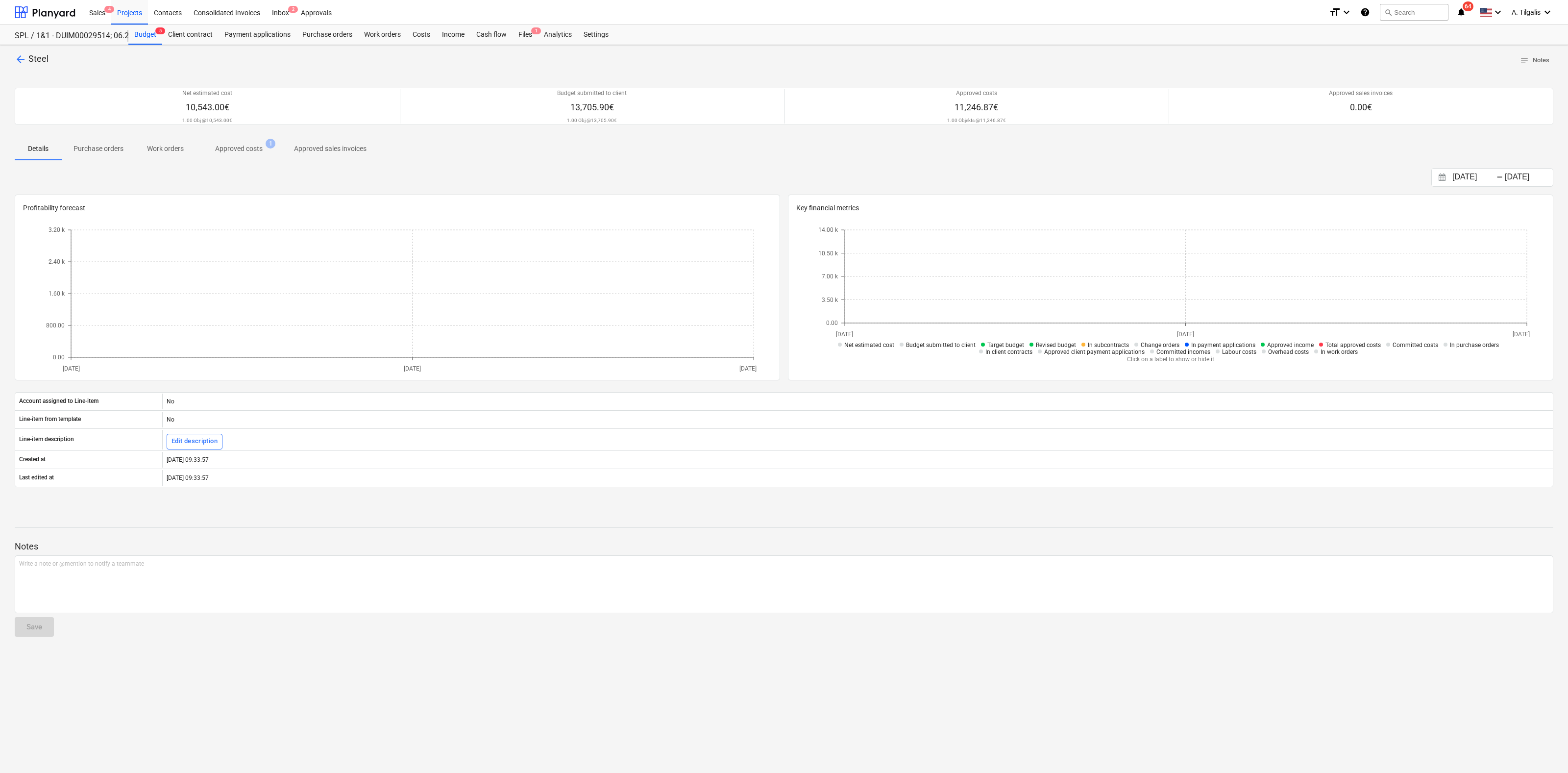
click at [322, 146] on p "Approved sales invoices" at bounding box center [330, 148] width 72 height 10
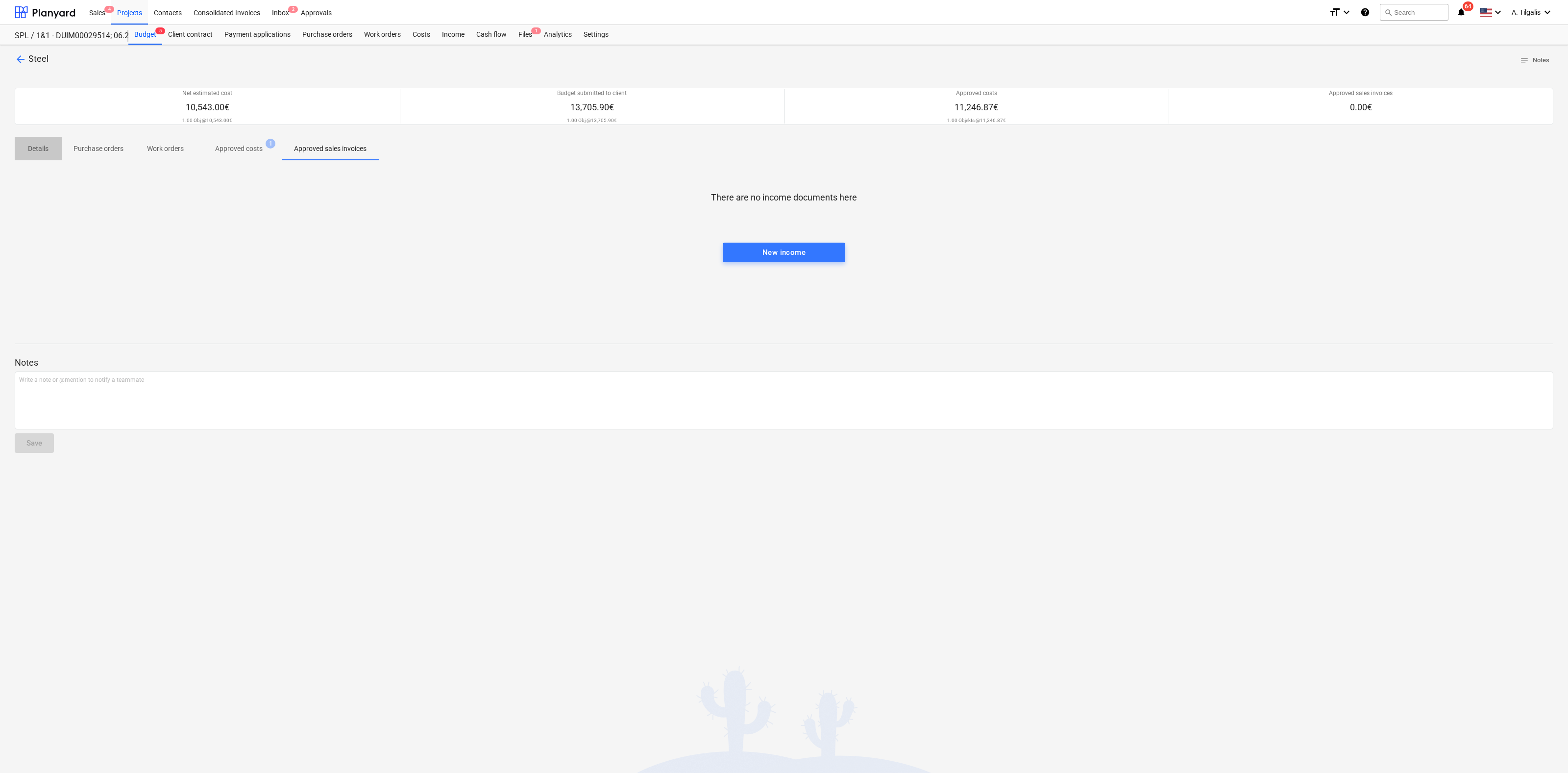
click at [56, 151] on span "Details" at bounding box center [38, 148] width 47 height 16
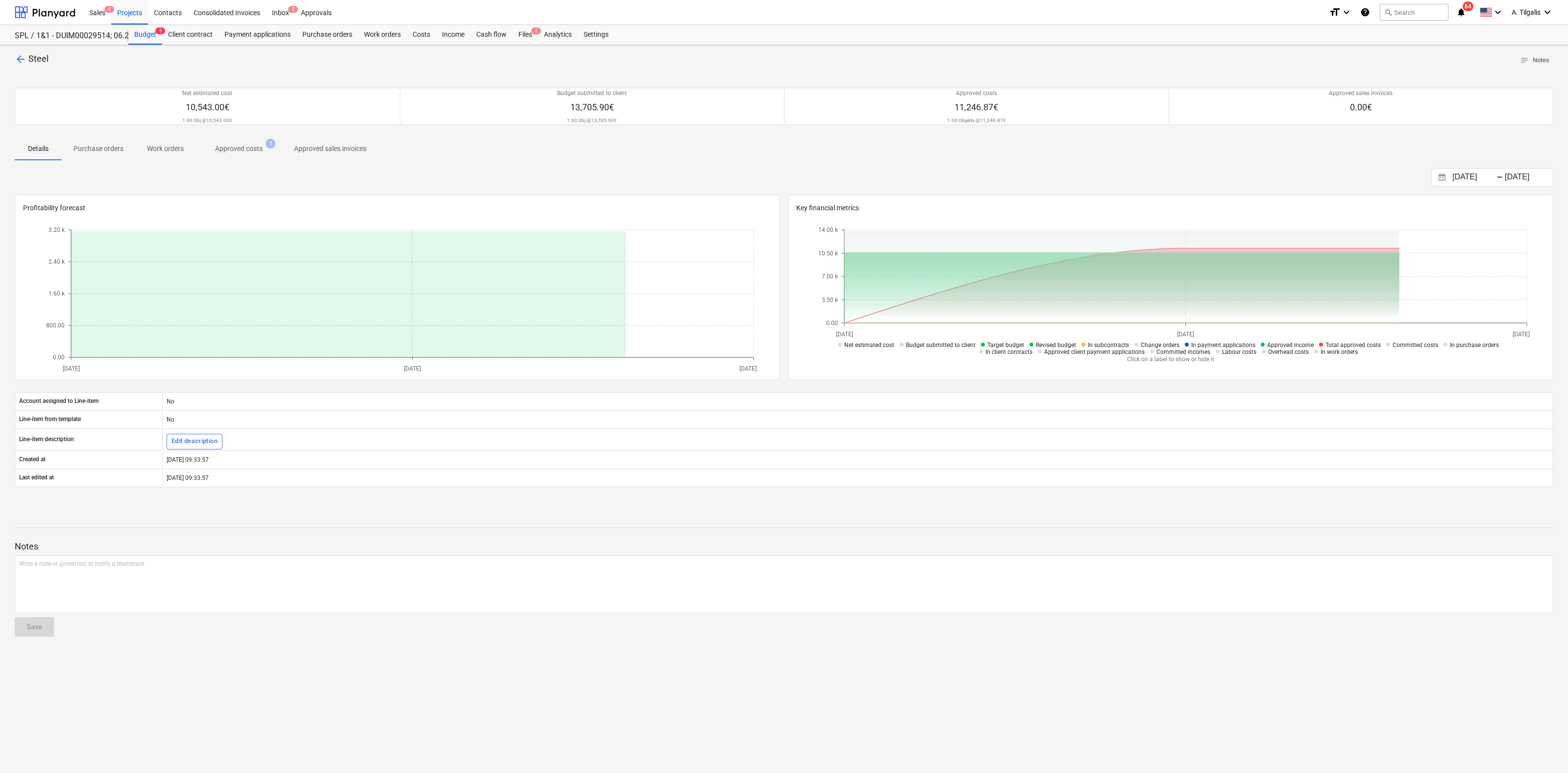
click at [95, 151] on p "Purchase orders" at bounding box center [99, 148] width 50 height 10
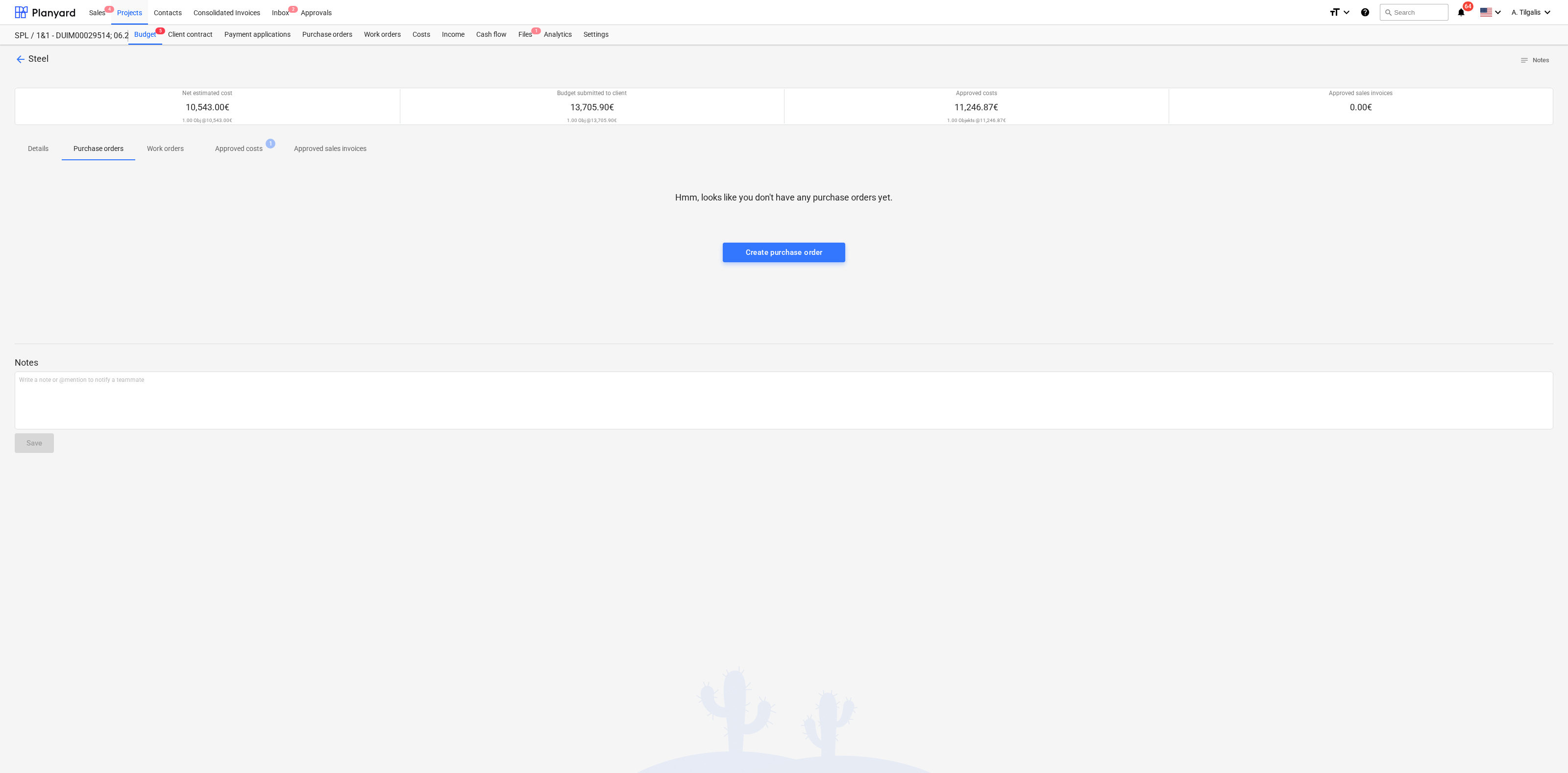
click at [60, 148] on span "Details" at bounding box center [38, 148] width 47 height 16
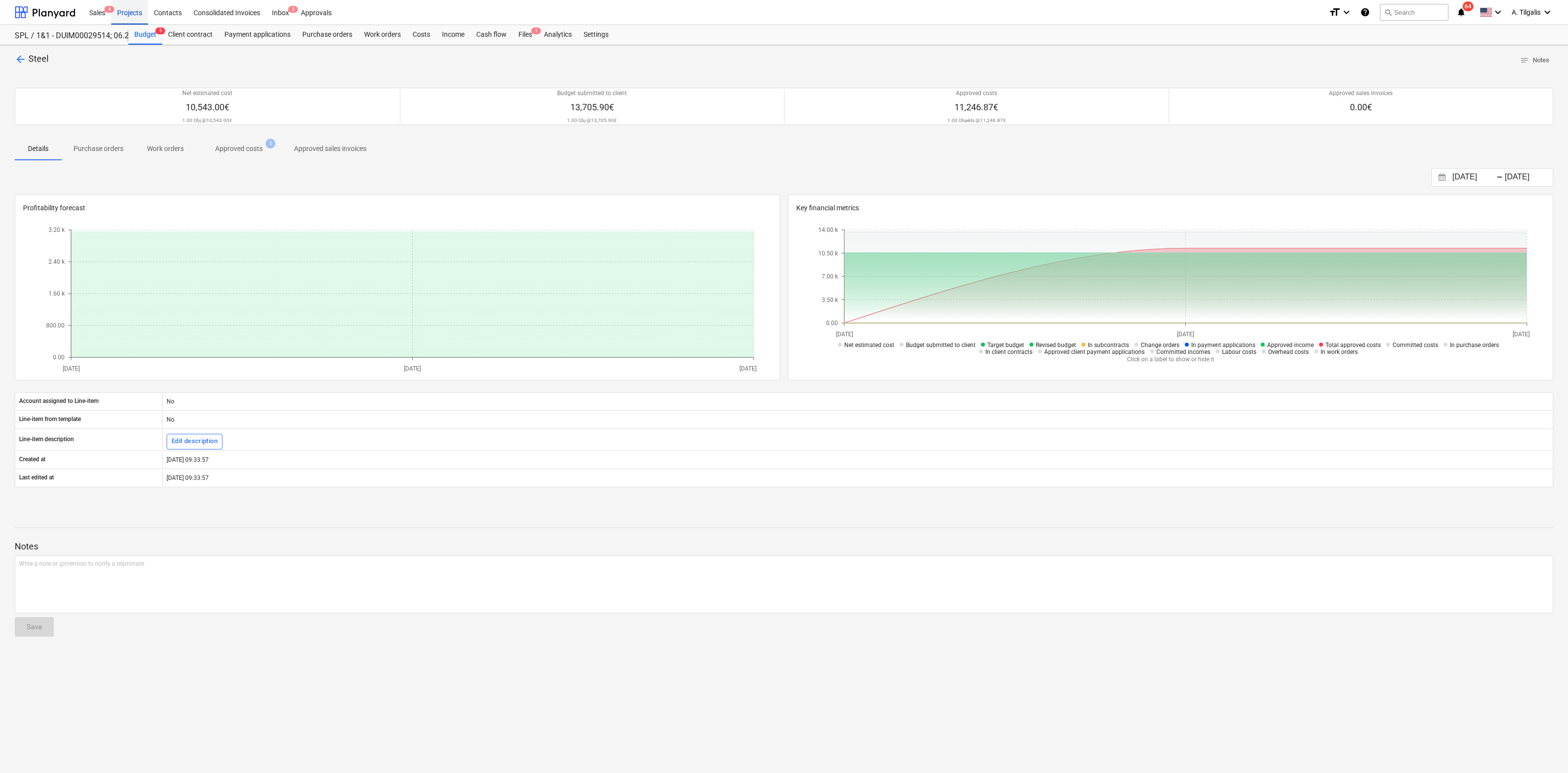
click at [128, 10] on div "Projects" at bounding box center [129, 12] width 36 height 25
